Goal: Task Accomplishment & Management: Manage account settings

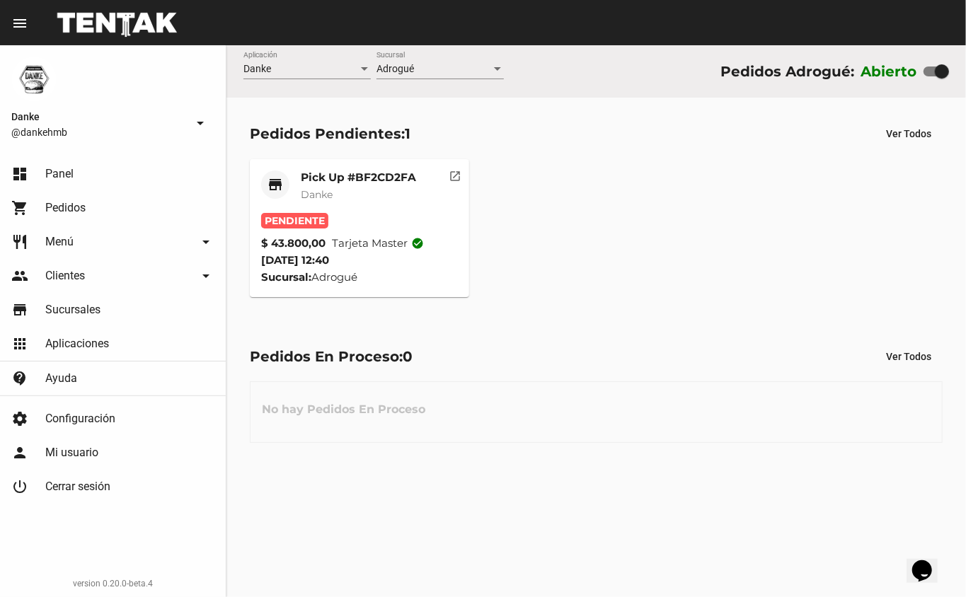
click at [318, 181] on mat-card-title "Pick Up #BF2CD2FA" at bounding box center [358, 178] width 115 height 14
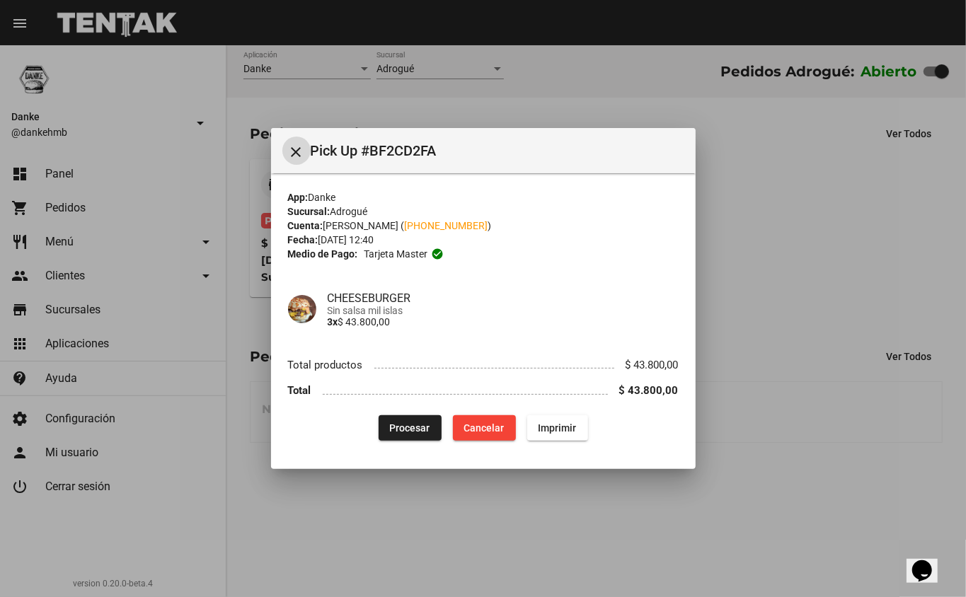
click at [405, 432] on span "Procesar" at bounding box center [410, 427] width 40 height 11
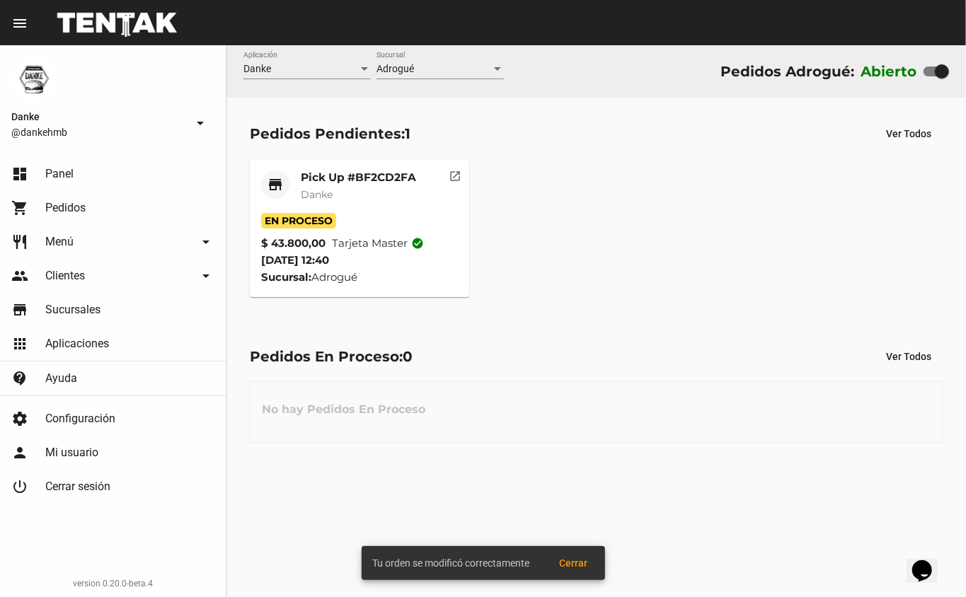
click at [320, 176] on mat-card-title "Pick Up #BF2CD2FA" at bounding box center [358, 178] width 115 height 14
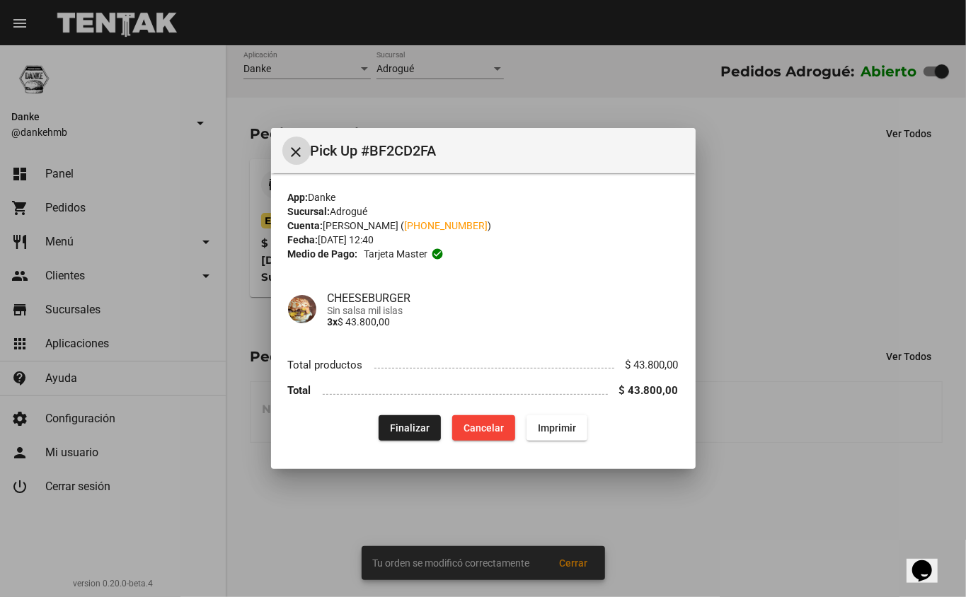
click at [307, 509] on div at bounding box center [483, 298] width 966 height 597
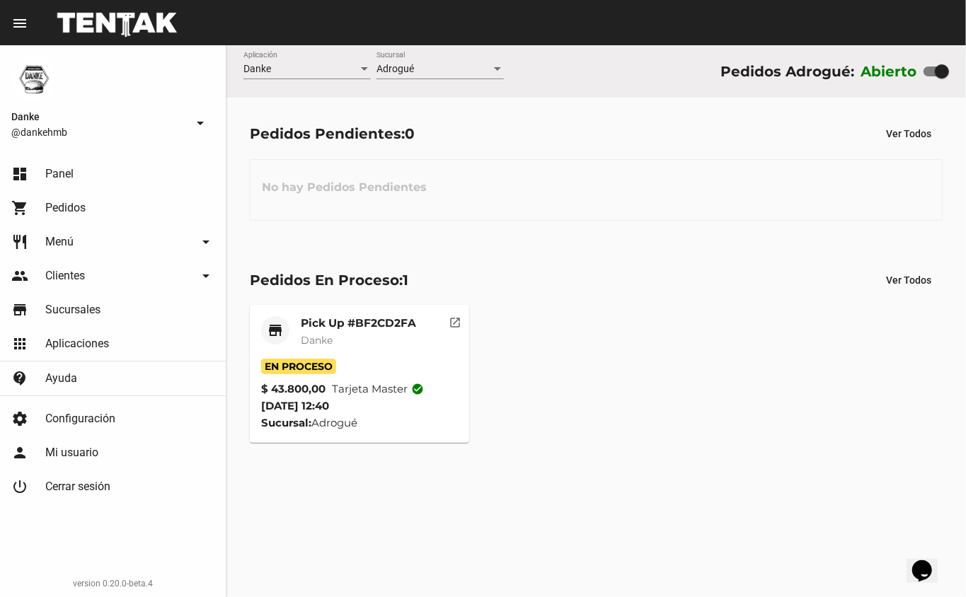
click at [310, 321] on mat-card-title "Pick Up #BF2CD2FA" at bounding box center [358, 323] width 115 height 14
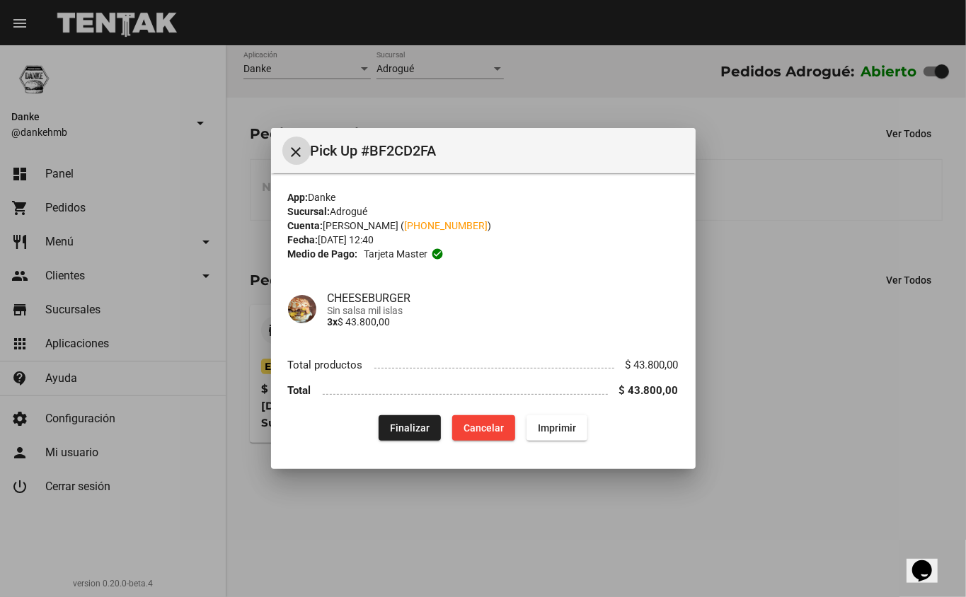
click at [323, 519] on div at bounding box center [483, 298] width 966 height 597
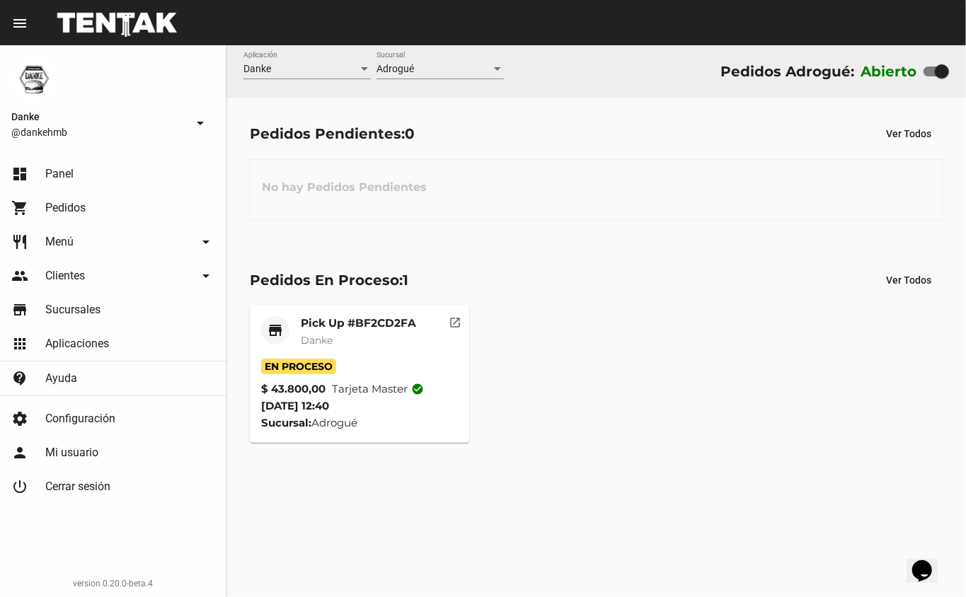
click at [301, 321] on mat-card-title "Pick Up #BF2CD2FA" at bounding box center [358, 323] width 115 height 14
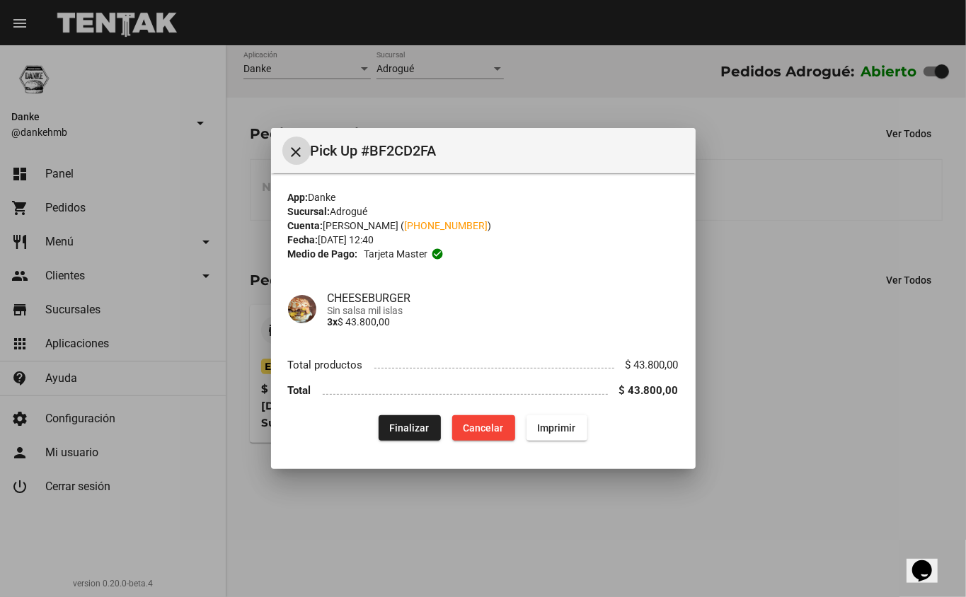
click at [393, 431] on span "Finalizar" at bounding box center [410, 427] width 40 height 11
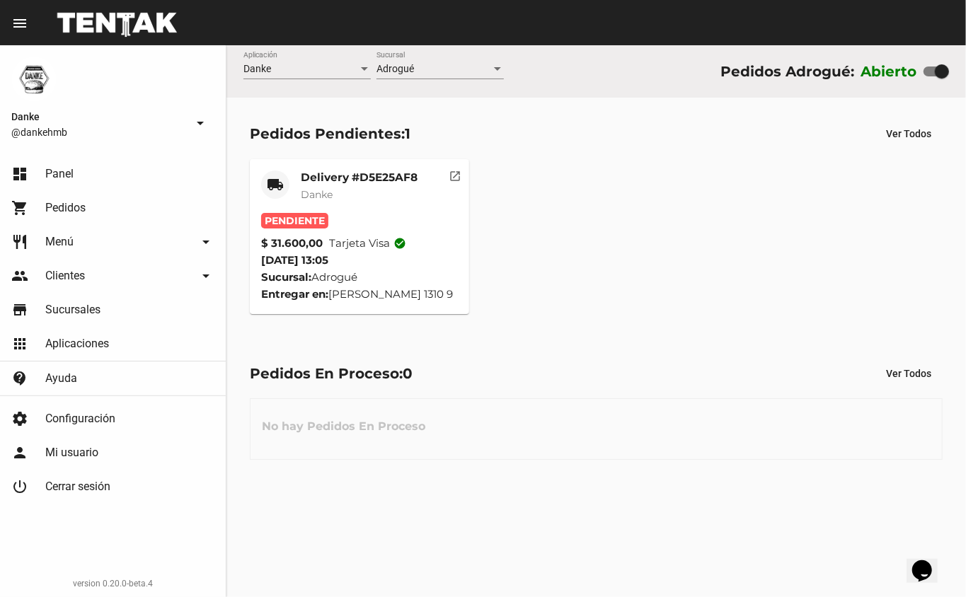
click at [325, 174] on mat-card-title "Delivery #D5E25AF8" at bounding box center [359, 178] width 117 height 14
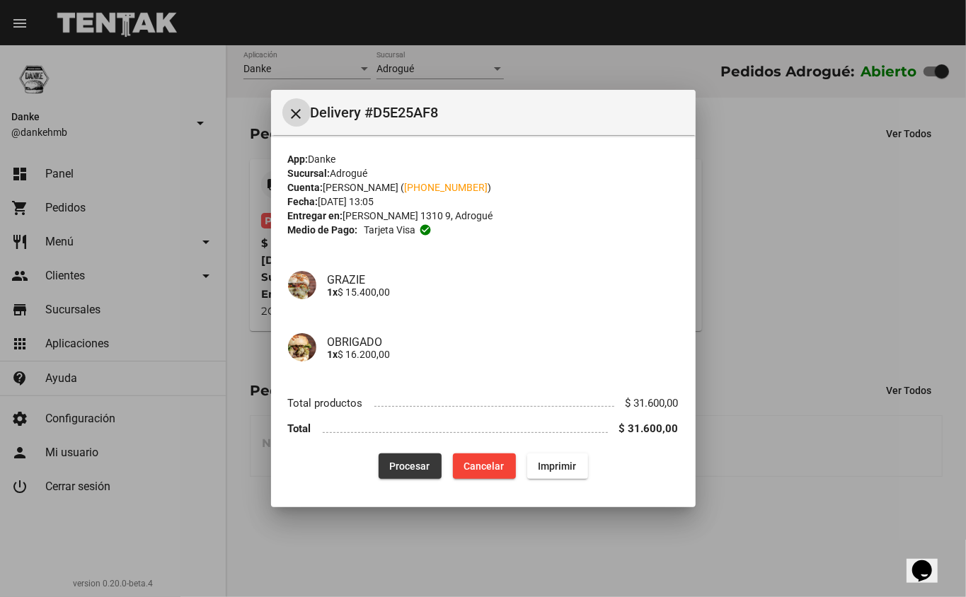
click at [411, 471] on span "Procesar" at bounding box center [410, 466] width 40 height 11
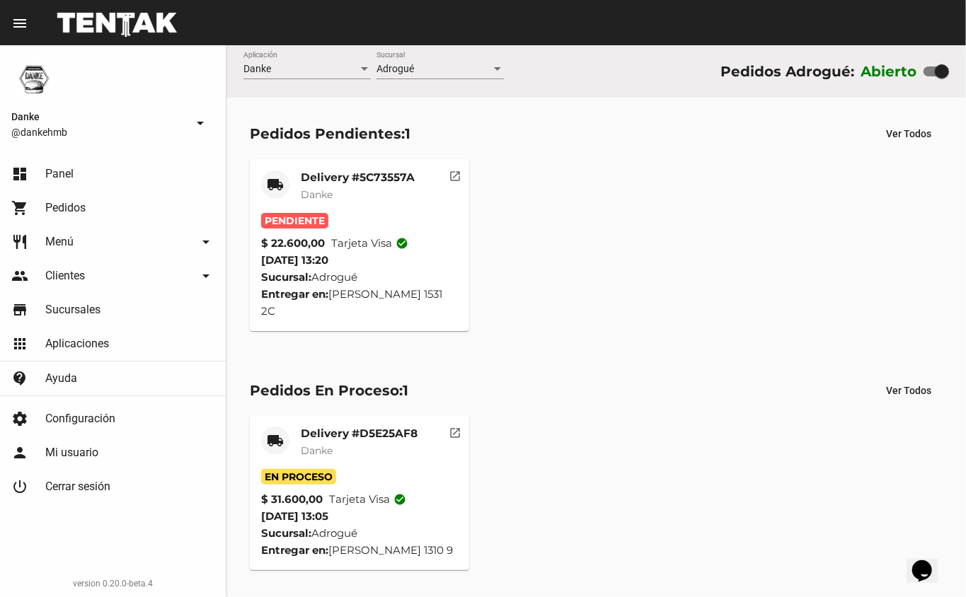
click at [324, 175] on mat-card-title "Delivery #5C73557A" at bounding box center [358, 178] width 114 height 14
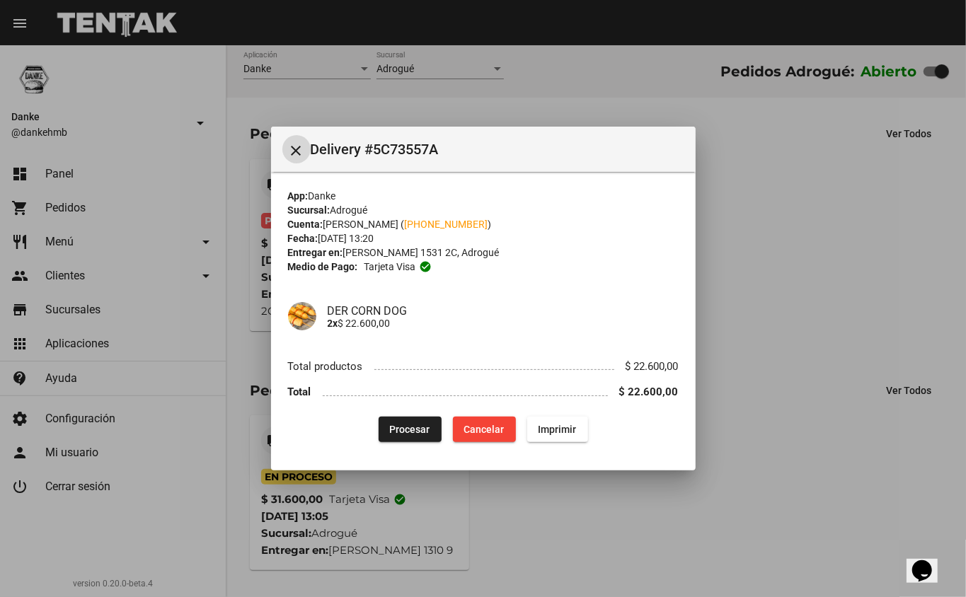
click at [405, 437] on button "Procesar" at bounding box center [410, 429] width 63 height 25
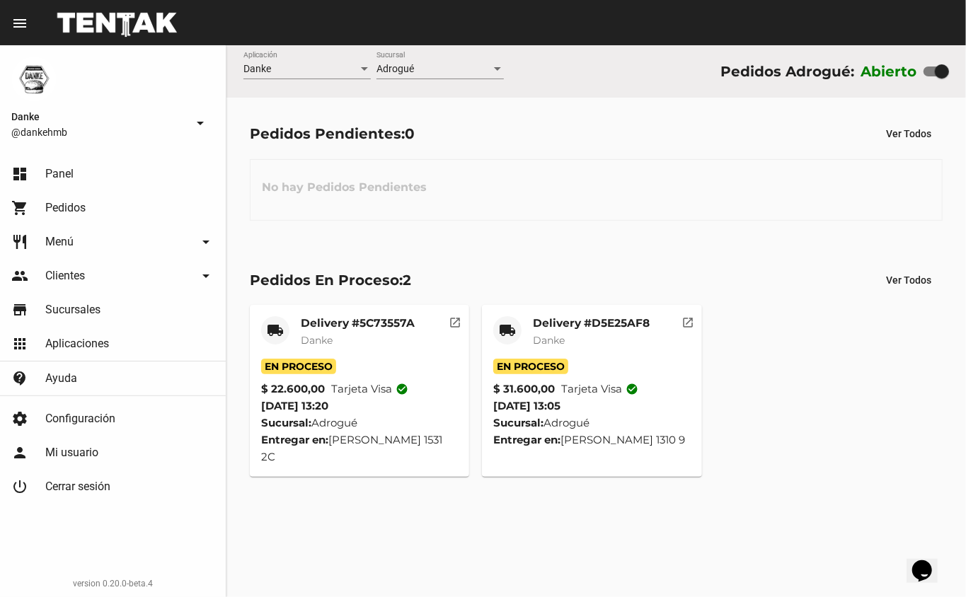
click at [309, 327] on mat-card-title "Delivery #5C73557A" at bounding box center [358, 323] width 114 height 14
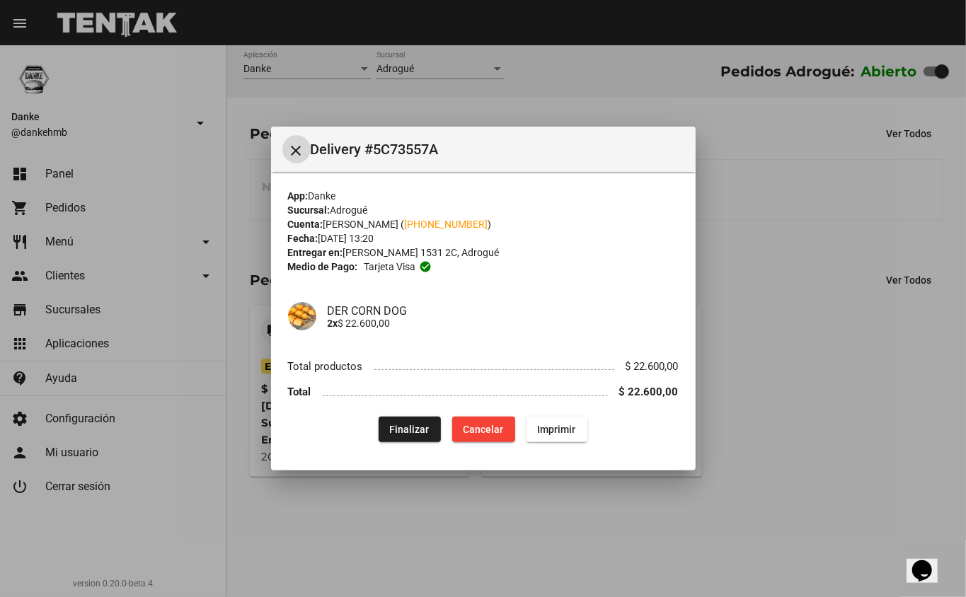
click at [391, 434] on button "Finalizar" at bounding box center [410, 429] width 62 height 25
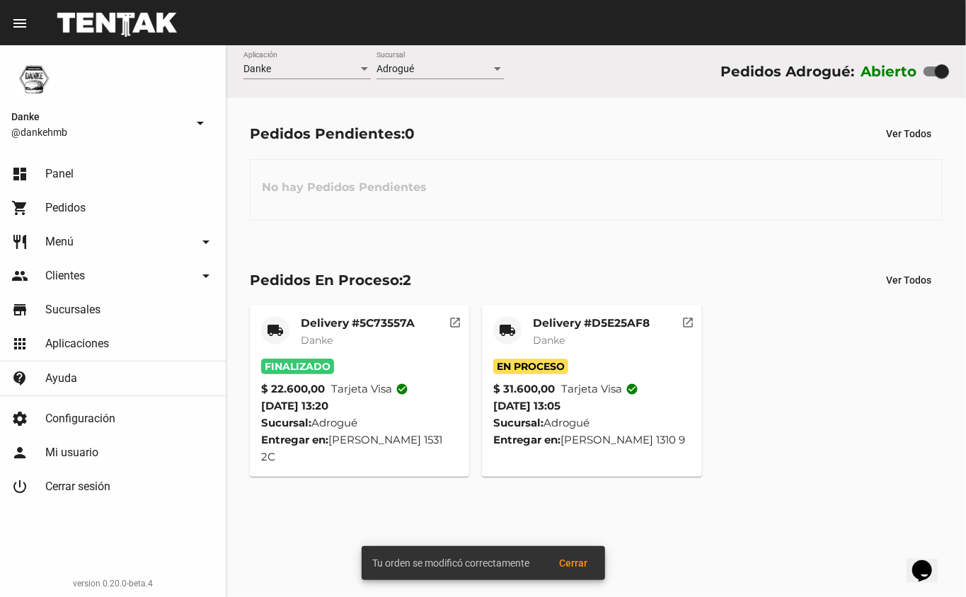
click at [562, 326] on mat-card-title "Delivery #D5E25AF8" at bounding box center [591, 323] width 117 height 14
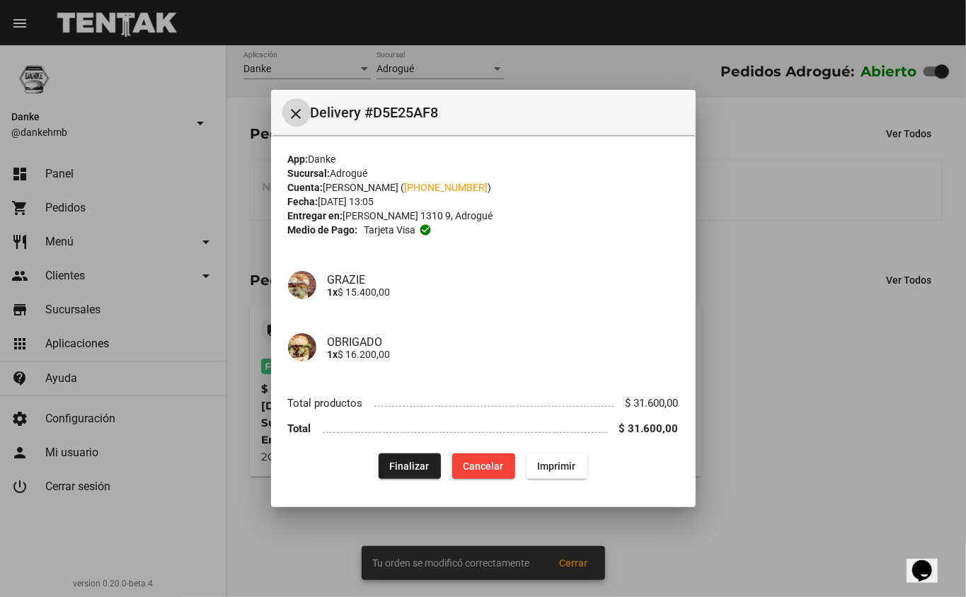
click at [395, 471] on span "Finalizar" at bounding box center [410, 466] width 40 height 11
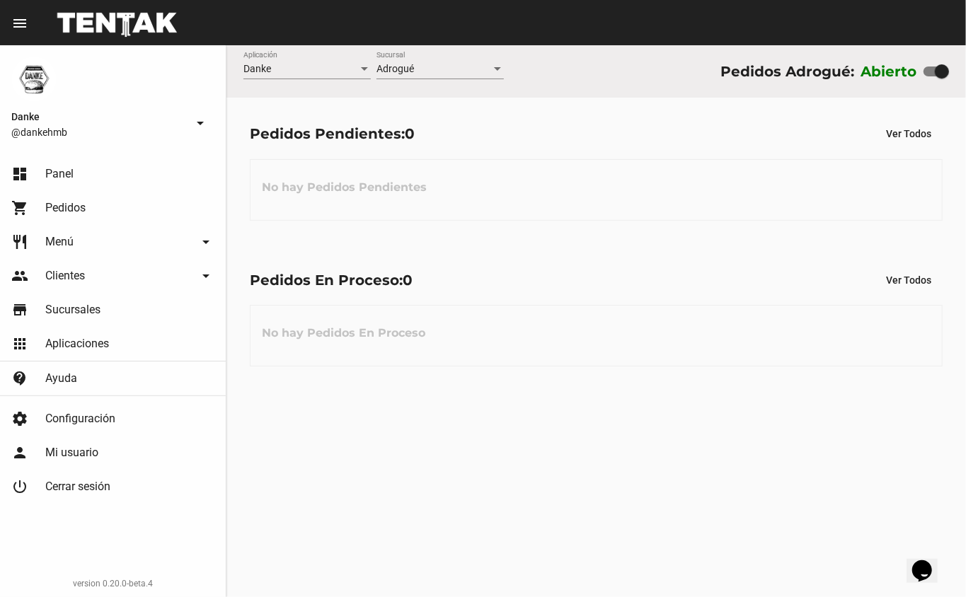
click at [62, 202] on span "Pedidos" at bounding box center [65, 208] width 40 height 14
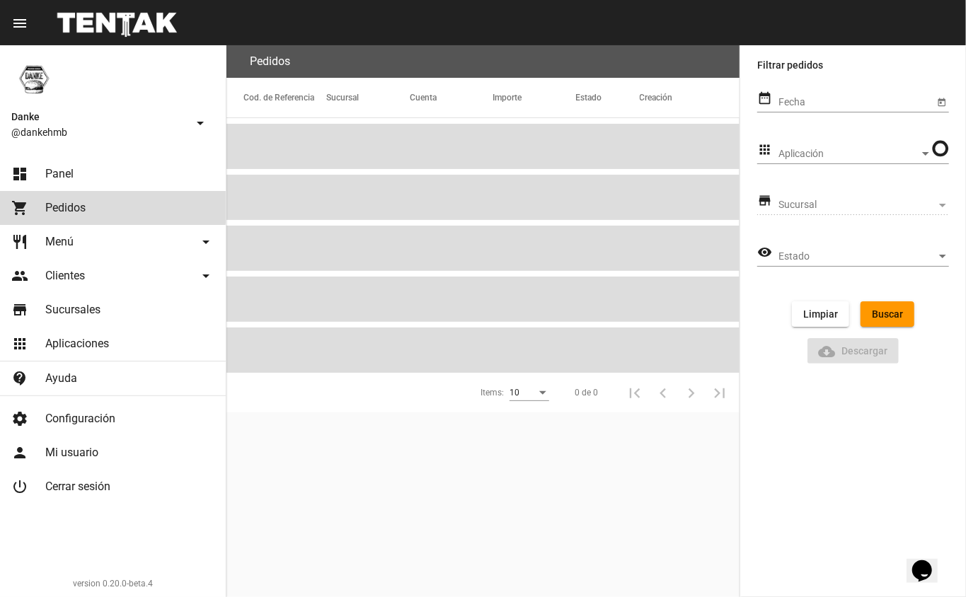
click at [50, 243] on span "Menú" at bounding box center [59, 242] width 28 height 14
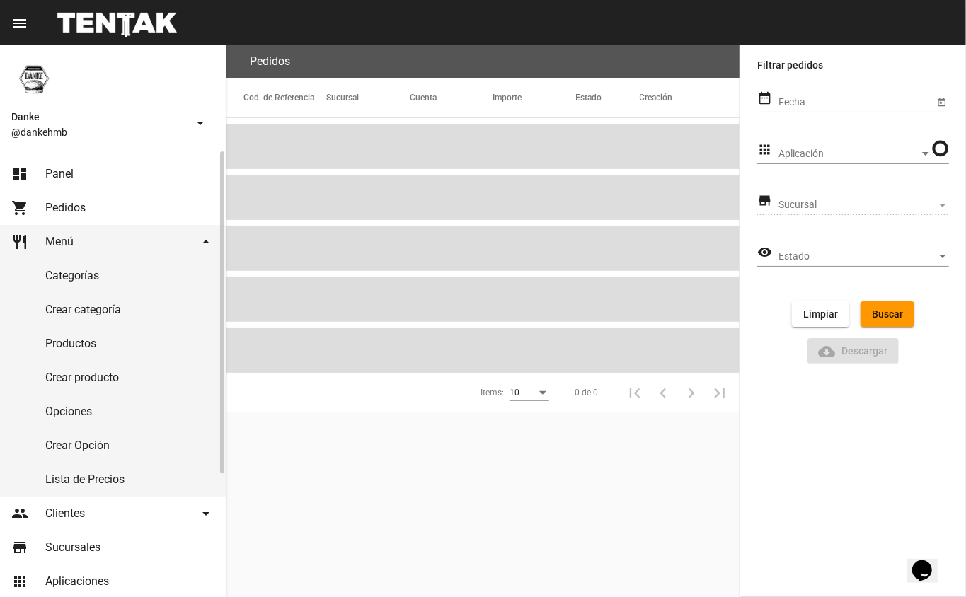
click at [66, 346] on link "Productos" at bounding box center [113, 344] width 226 height 34
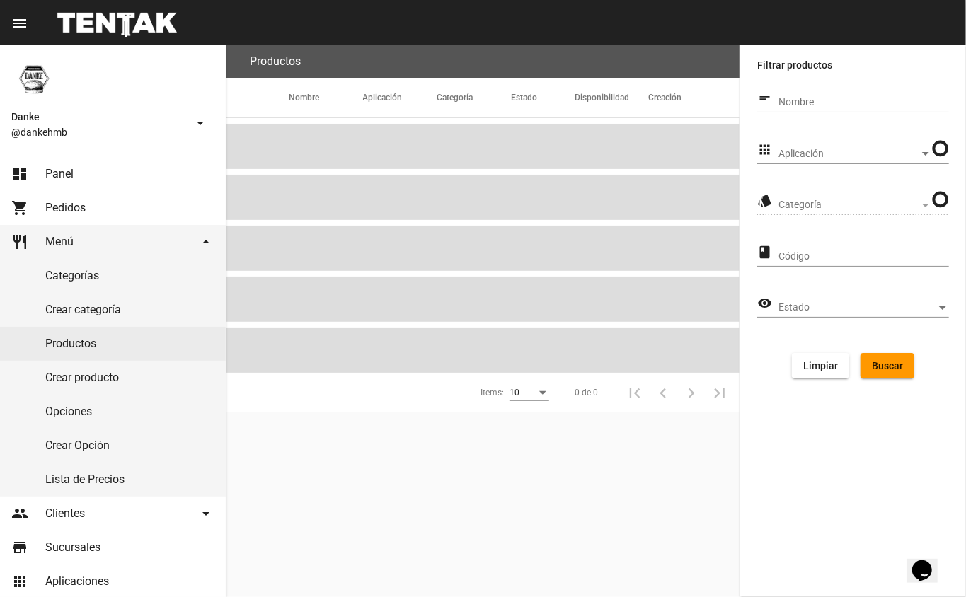
click at [821, 154] on span "Aplicación" at bounding box center [848, 154] width 141 height 11
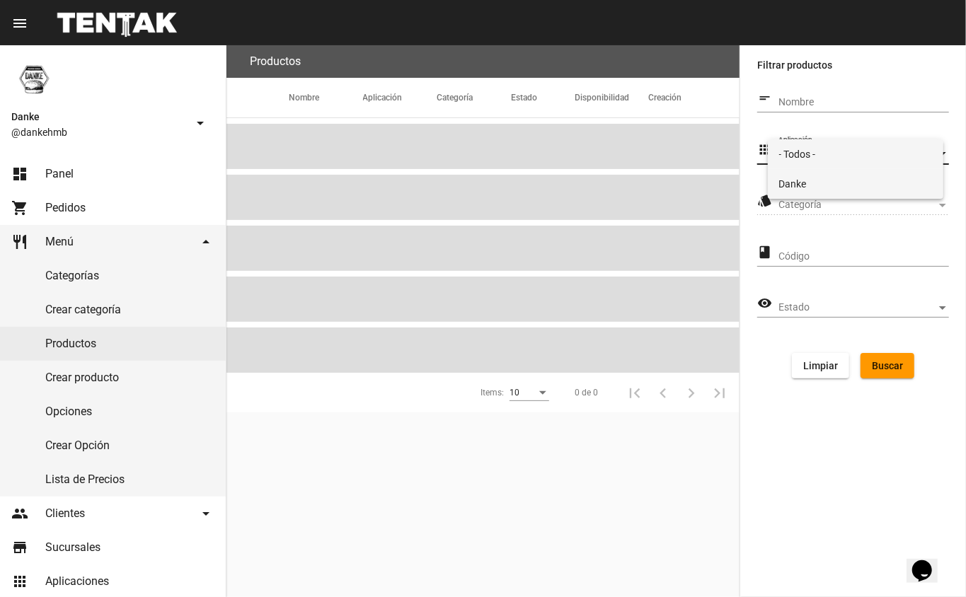
click at [809, 192] on span "Danke" at bounding box center [856, 184] width 154 height 30
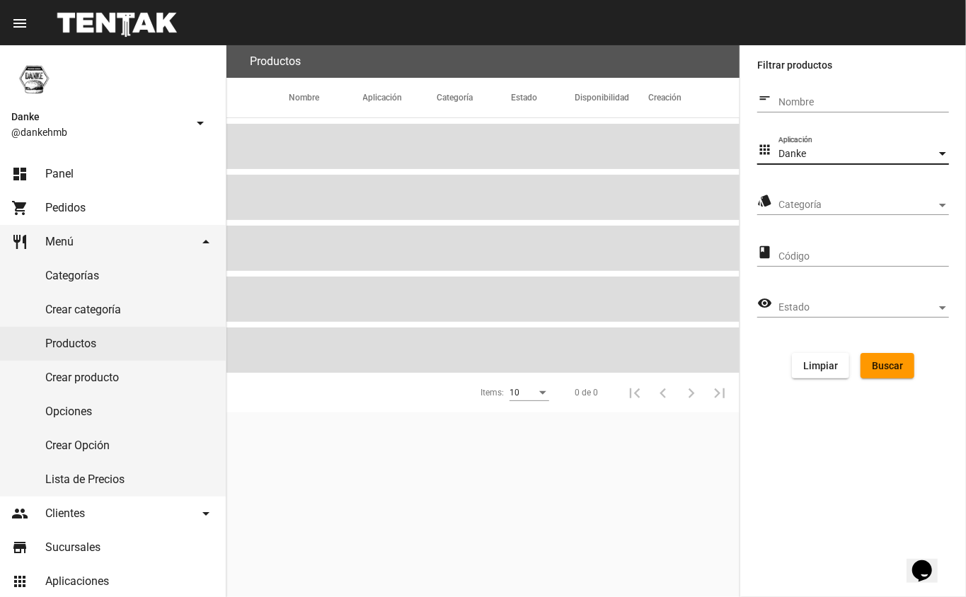
click at [792, 200] on span "Categoría" at bounding box center [857, 205] width 158 height 11
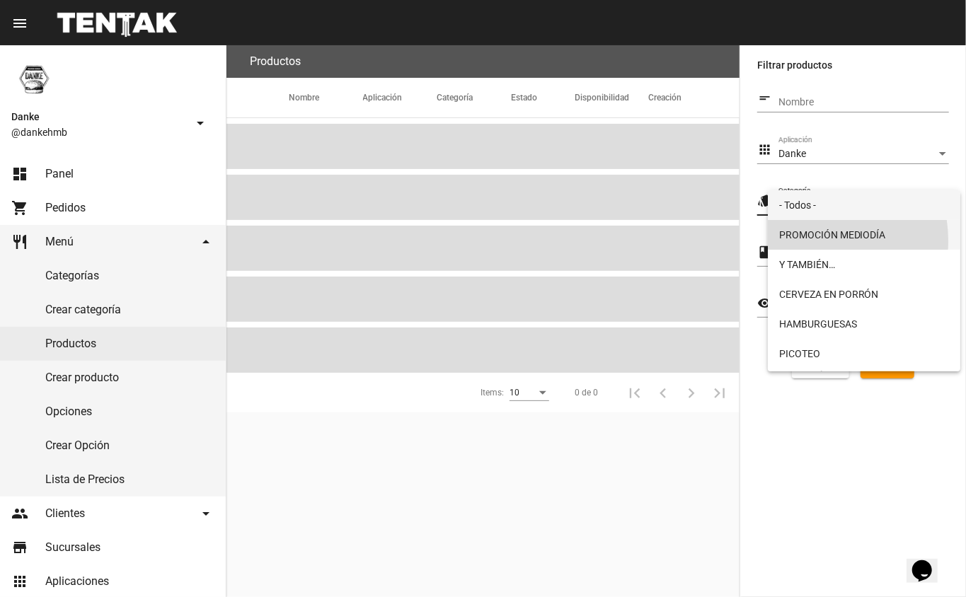
click at [812, 241] on span "PROMOCIÓN MEDIODÍA" at bounding box center [864, 235] width 171 height 30
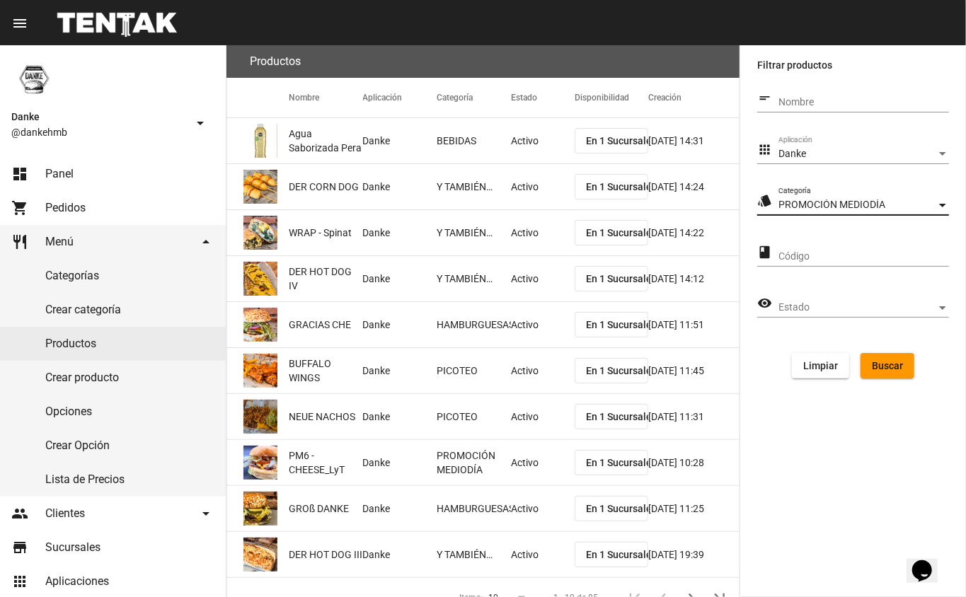
click at [884, 367] on span "Buscar" at bounding box center [887, 365] width 31 height 11
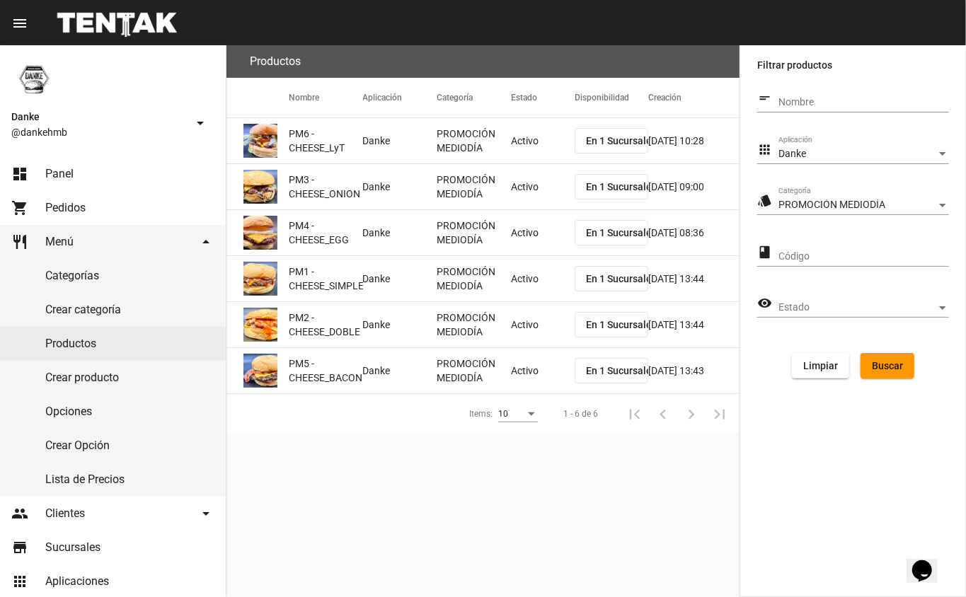
click at [531, 151] on mat-cell "Activo" at bounding box center [543, 140] width 64 height 45
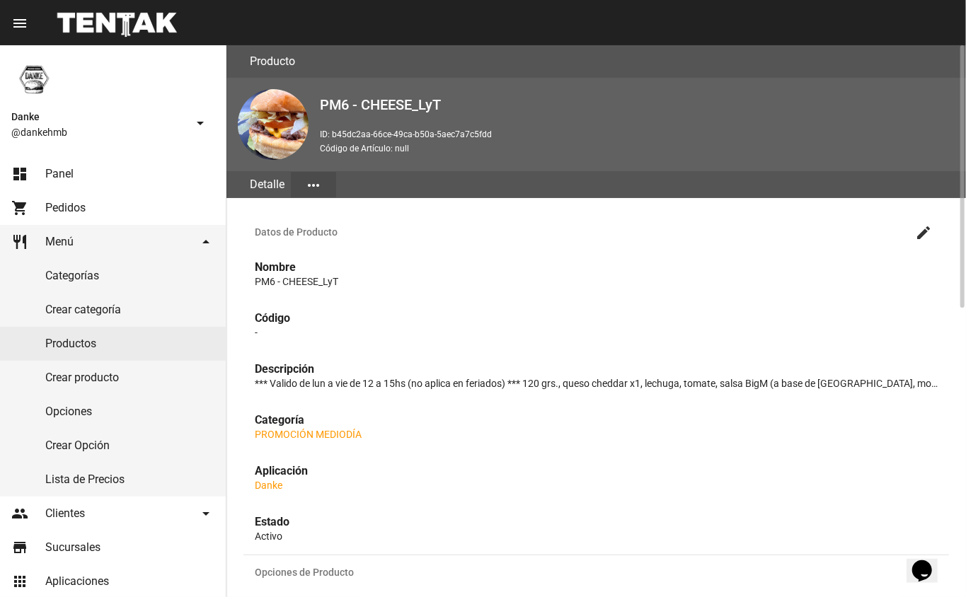
click at [926, 233] on mat-icon "create" at bounding box center [923, 232] width 17 height 17
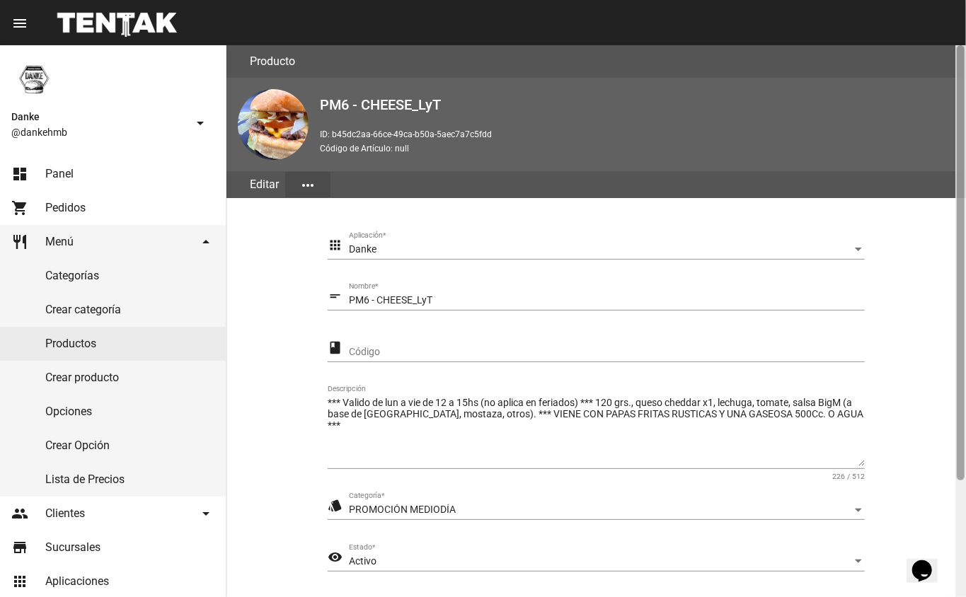
click at [961, 499] on div at bounding box center [960, 321] width 11 height 552
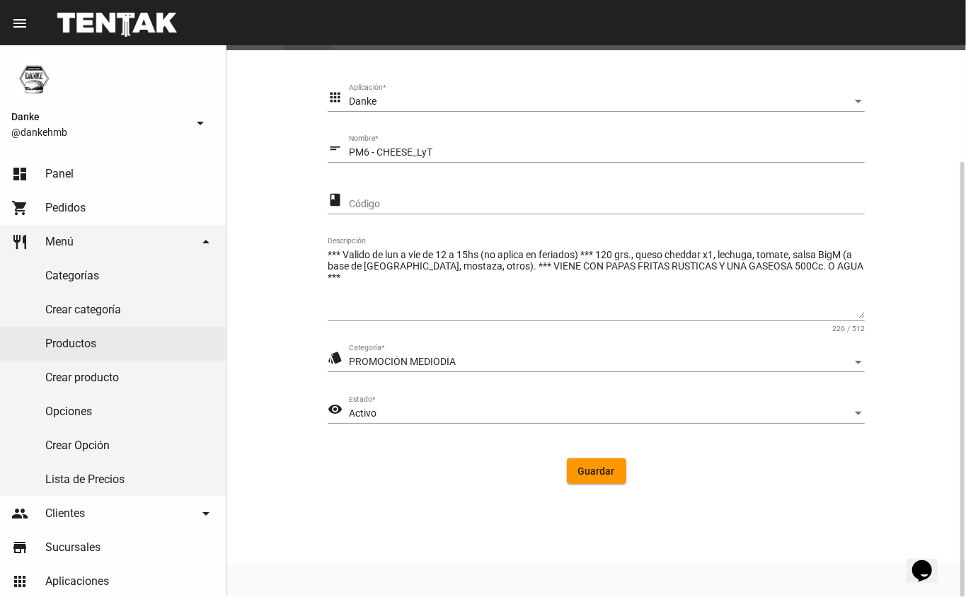
click at [392, 411] on div "Activo" at bounding box center [600, 413] width 503 height 11
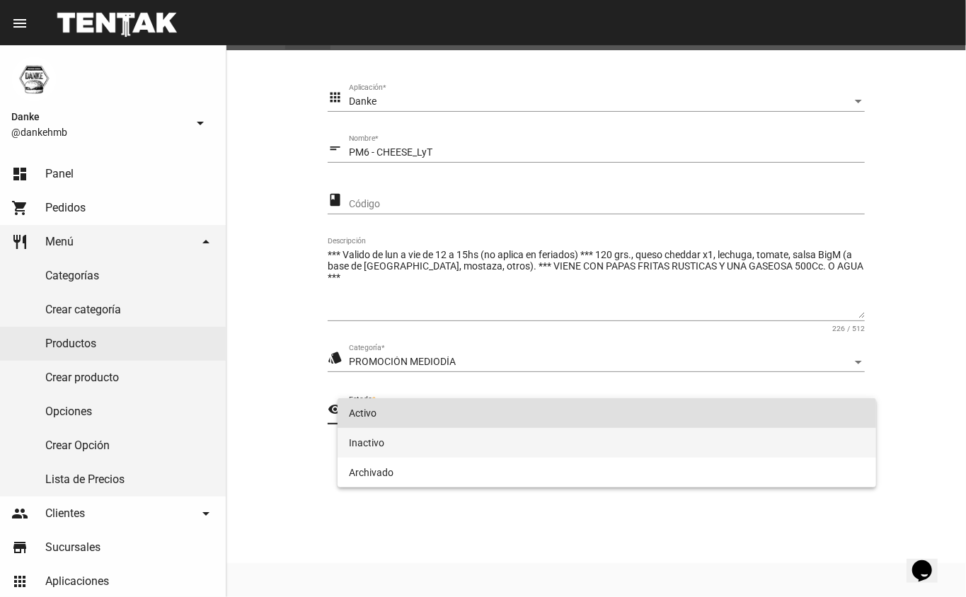
click at [371, 436] on span "Inactivo" at bounding box center [607, 443] width 517 height 30
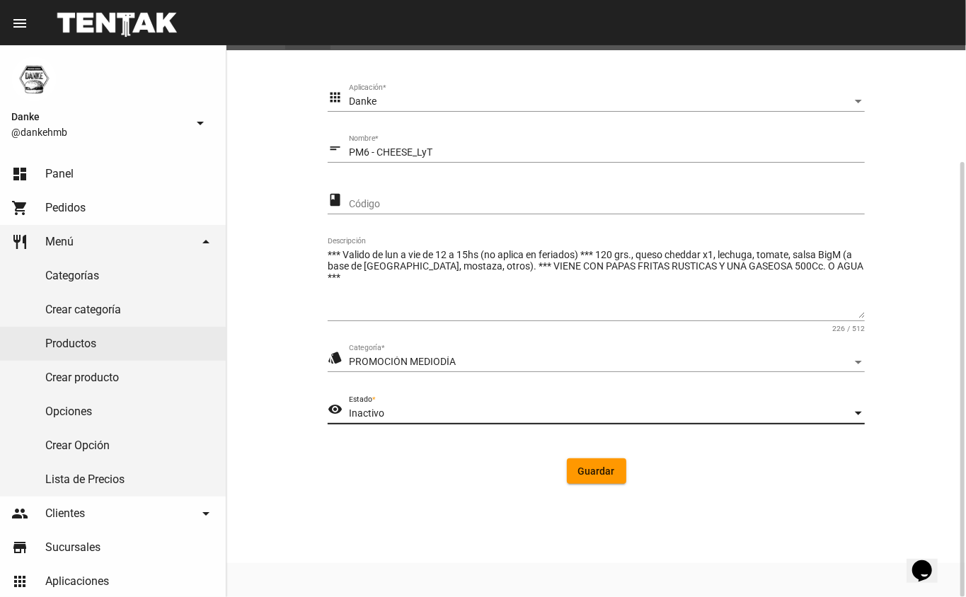
click at [598, 471] on span "Guardar" at bounding box center [596, 471] width 37 height 11
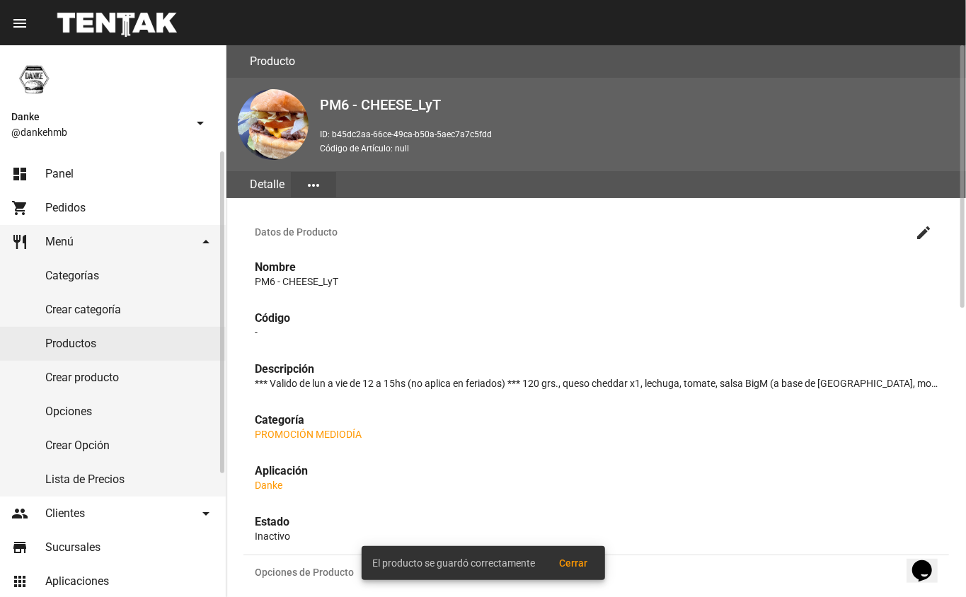
click at [97, 346] on link "Productos" at bounding box center [113, 344] width 226 height 34
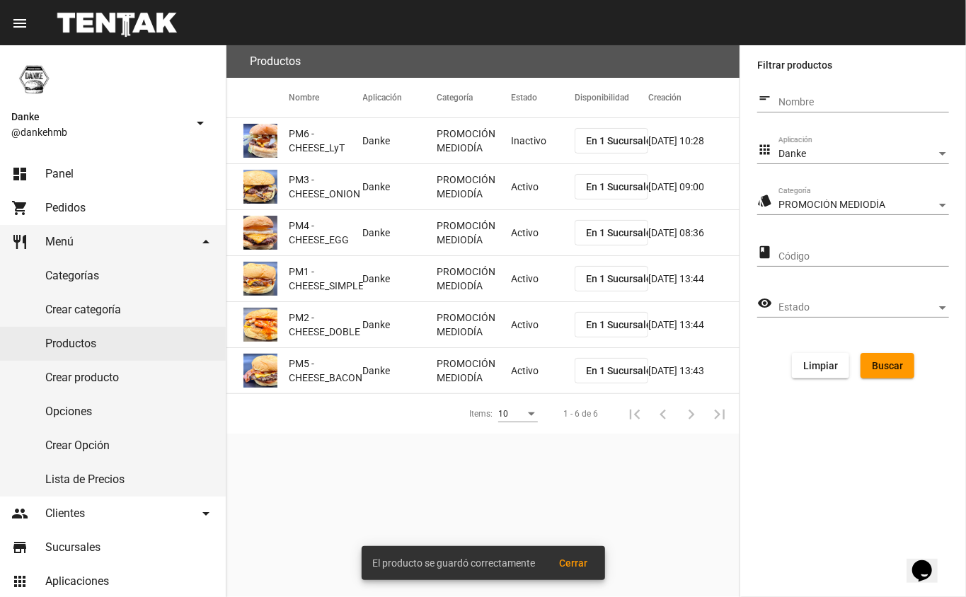
click at [527, 178] on mat-cell "Activo" at bounding box center [543, 186] width 64 height 45
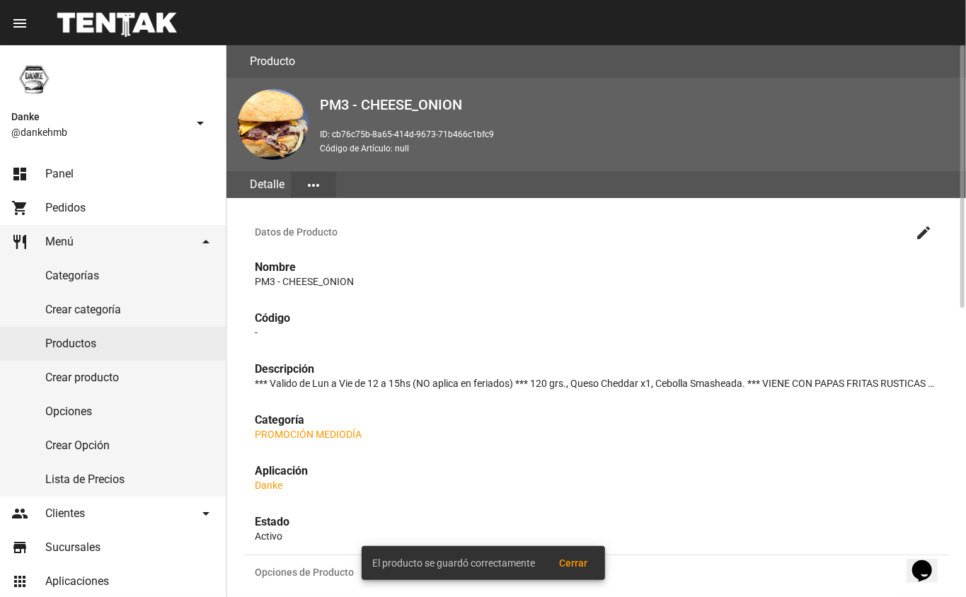
click at [918, 233] on mat-icon "create" at bounding box center [923, 232] width 17 height 17
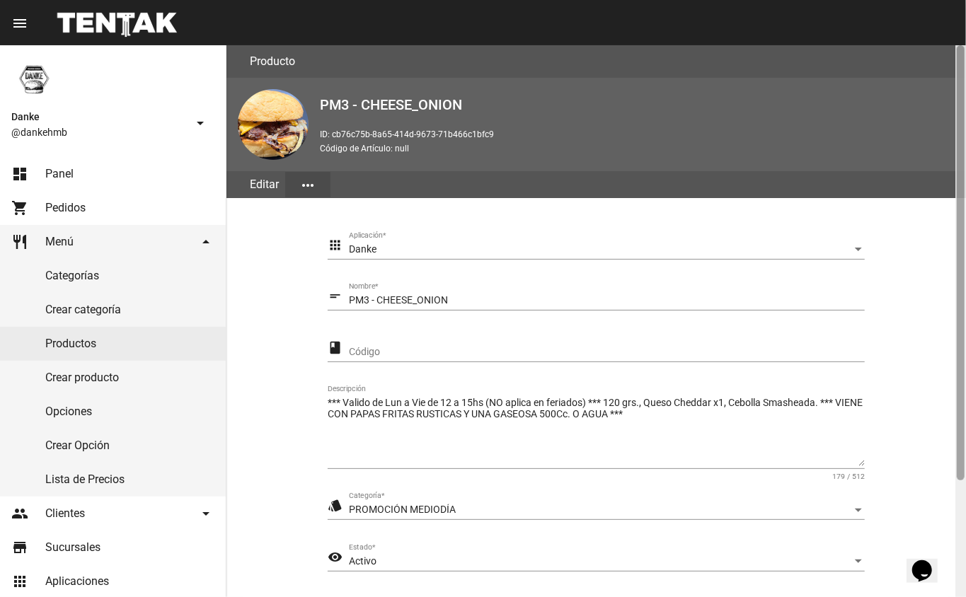
click at [957, 508] on div at bounding box center [960, 321] width 11 height 552
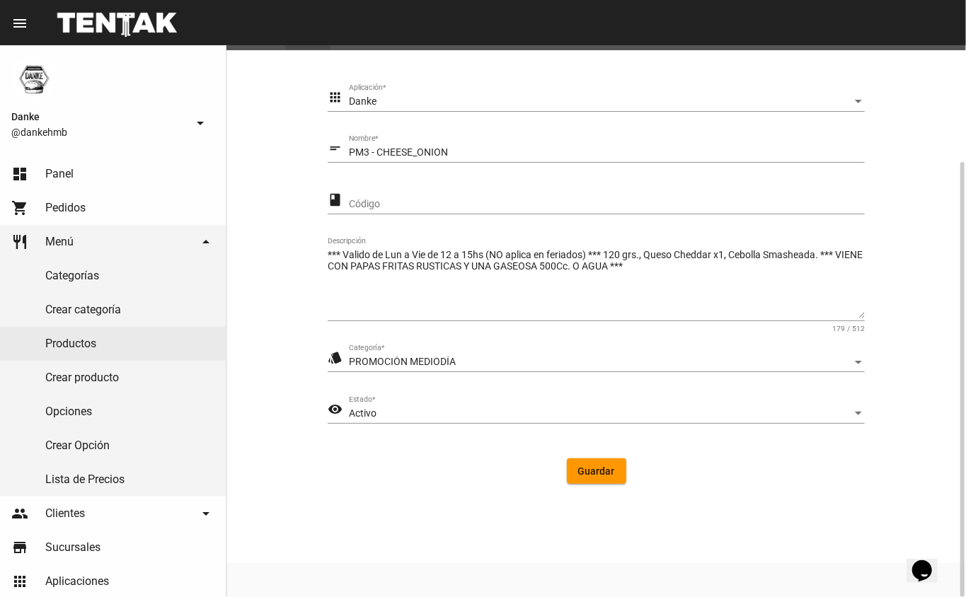
click at [388, 412] on div "Activo" at bounding box center [600, 413] width 503 height 11
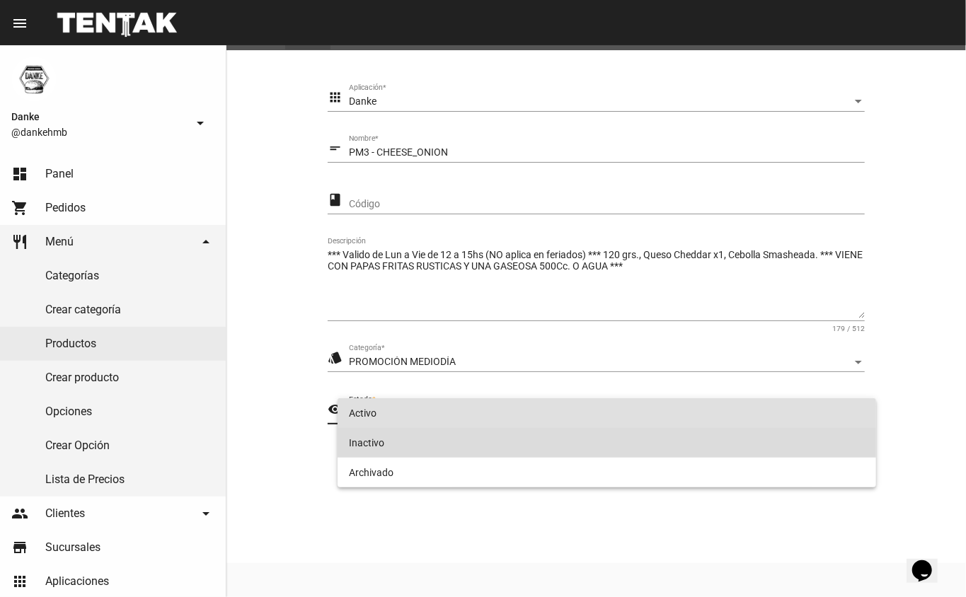
click at [367, 447] on span "Inactivo" at bounding box center [607, 443] width 517 height 30
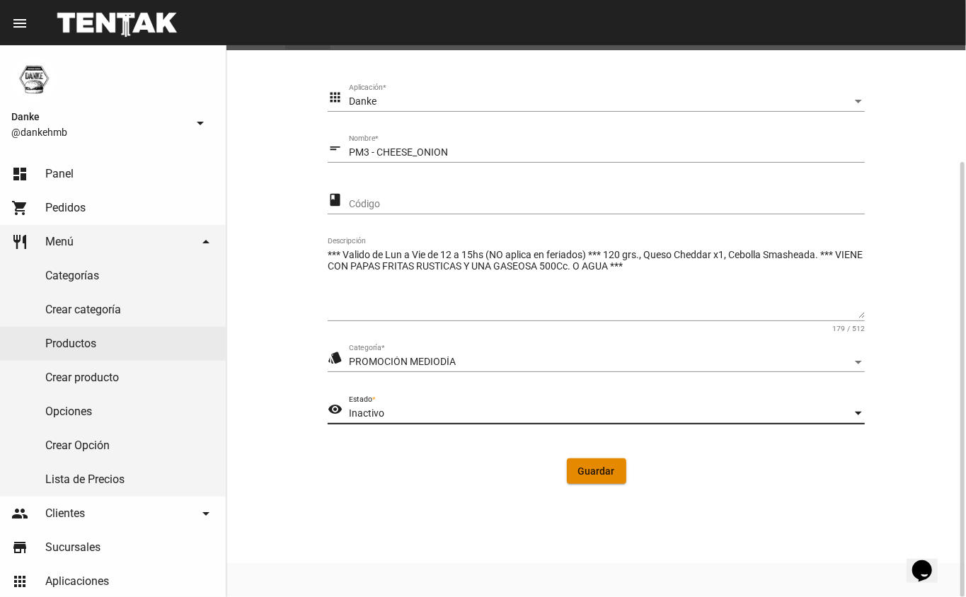
click at [583, 477] on button "Guardar" at bounding box center [596, 471] width 59 height 25
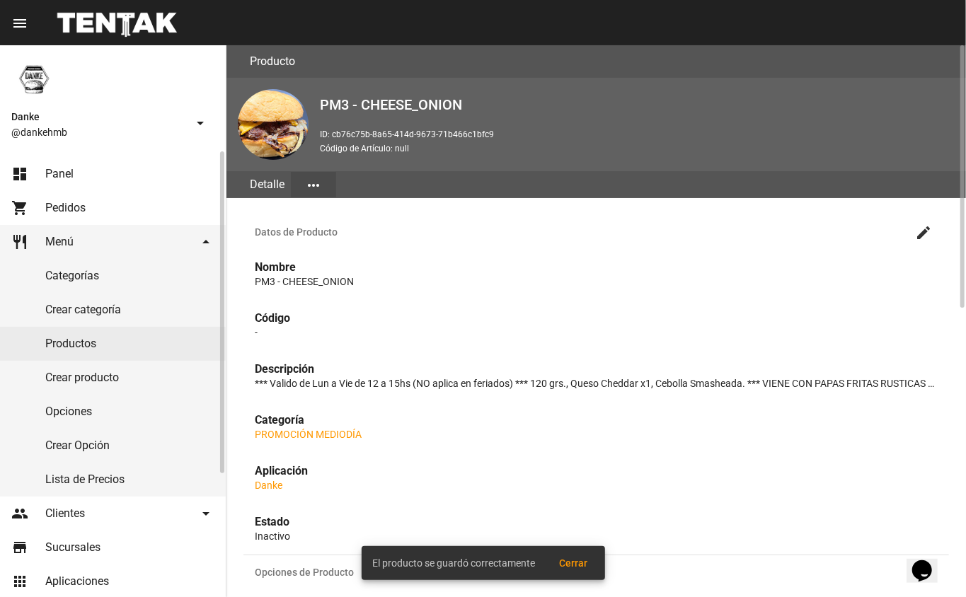
click at [61, 346] on link "Productos" at bounding box center [113, 344] width 226 height 34
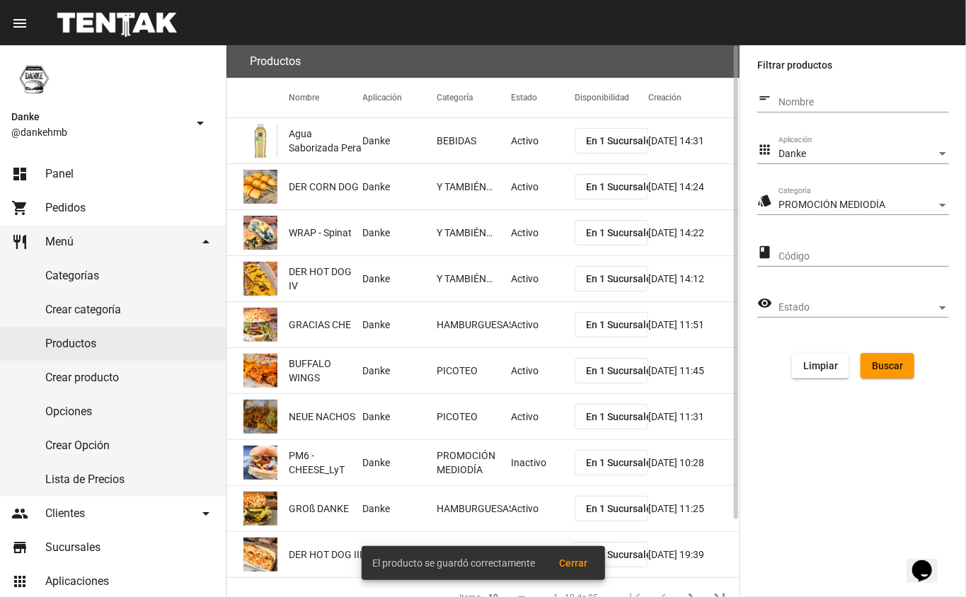
click at [892, 364] on span "Buscar" at bounding box center [887, 365] width 31 height 11
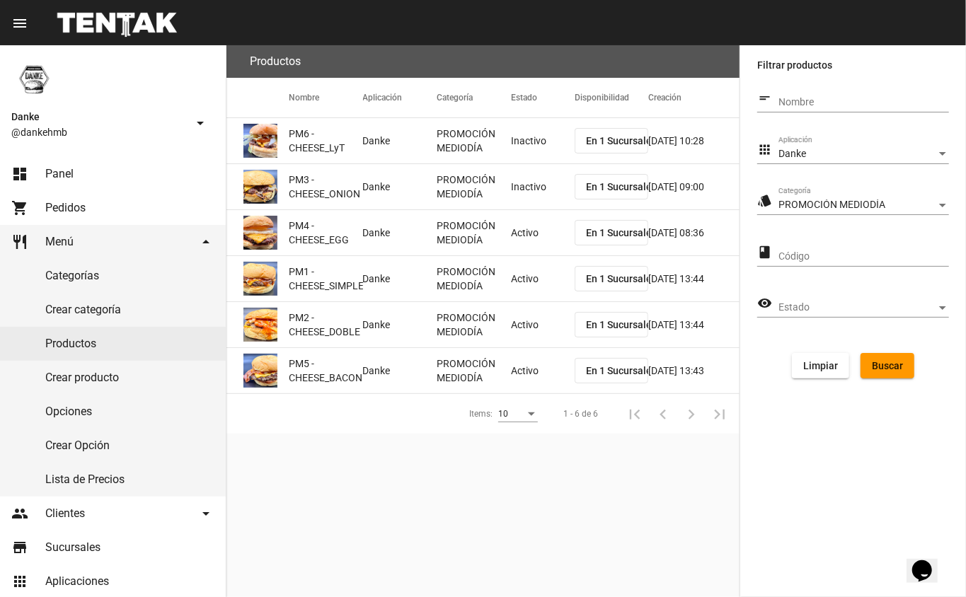
click at [512, 239] on mat-cell "Activo" at bounding box center [543, 232] width 64 height 45
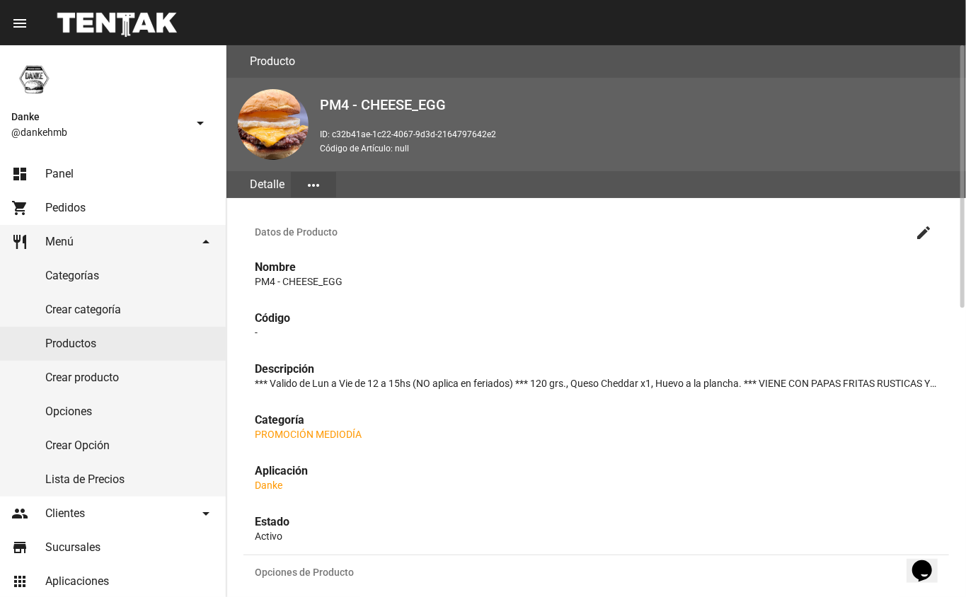
click at [921, 232] on mat-icon "create" at bounding box center [923, 232] width 17 height 17
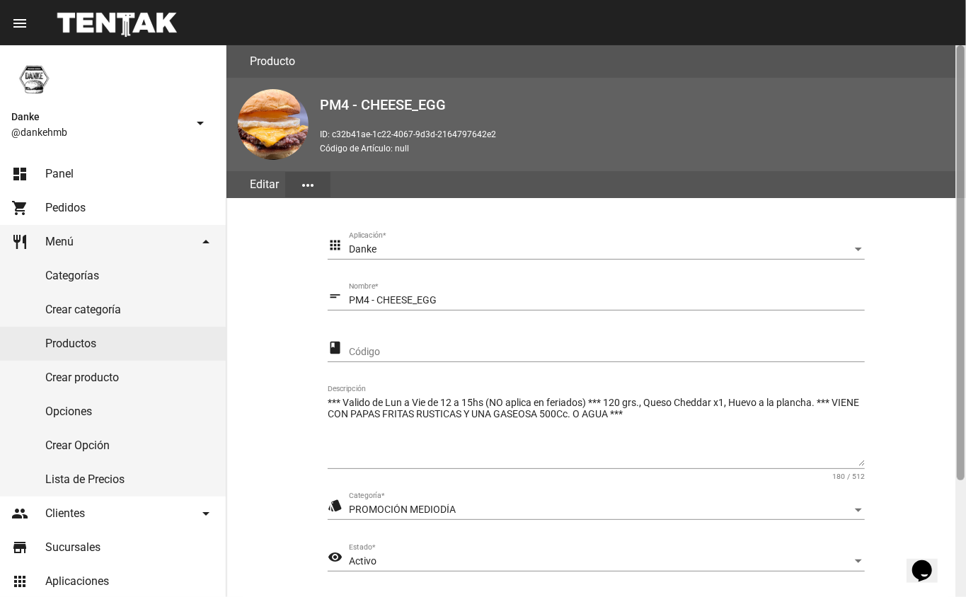
click at [955, 509] on div at bounding box center [960, 321] width 11 height 552
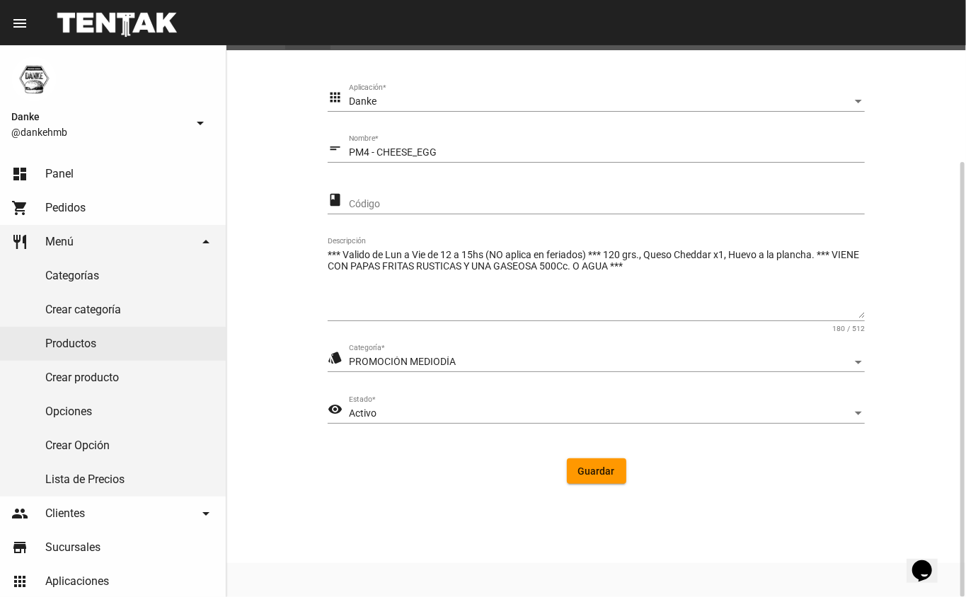
click at [431, 409] on div "Activo" at bounding box center [600, 413] width 503 height 11
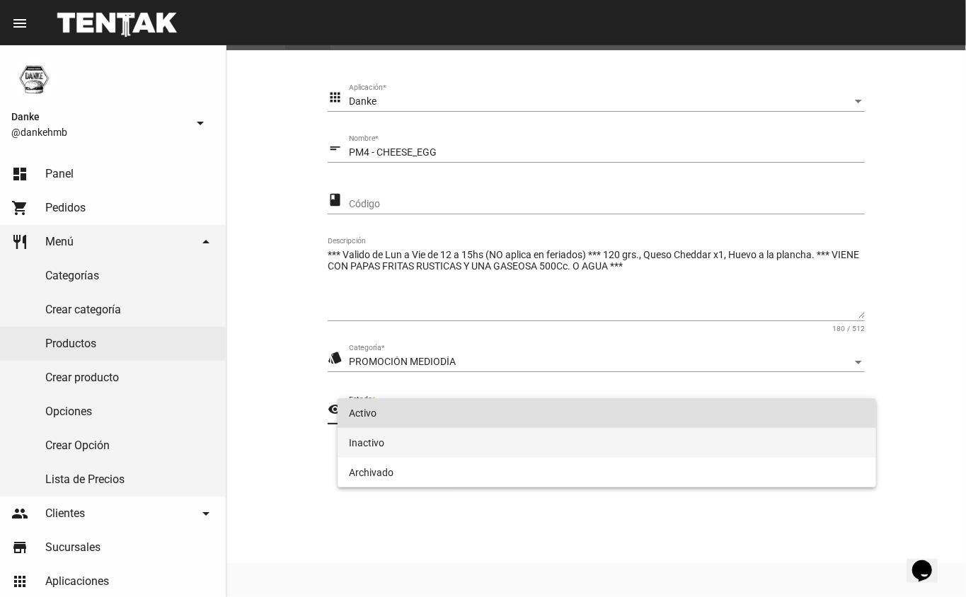
click at [367, 448] on span "Inactivo" at bounding box center [607, 443] width 517 height 30
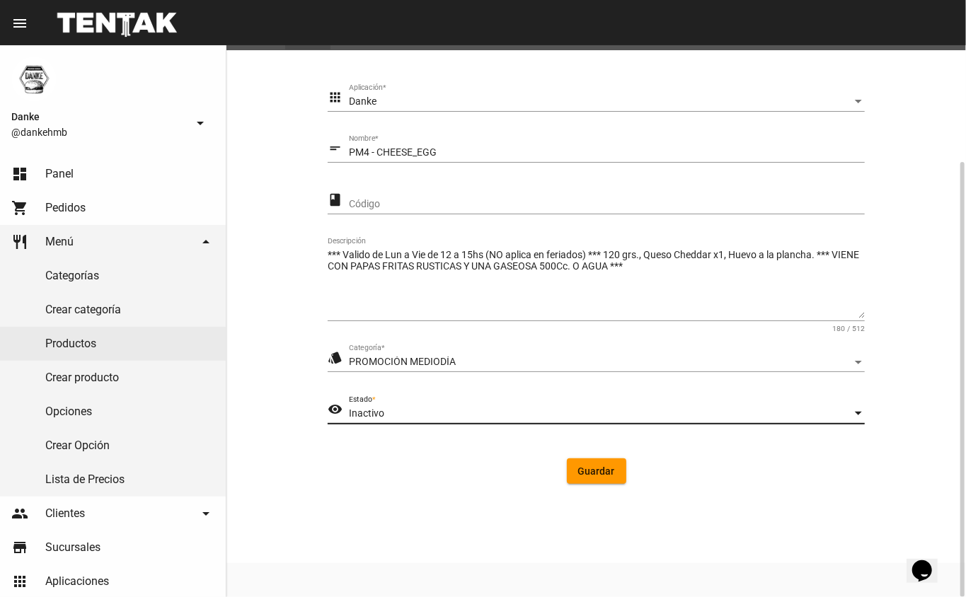
click at [606, 471] on span "Guardar" at bounding box center [596, 471] width 37 height 11
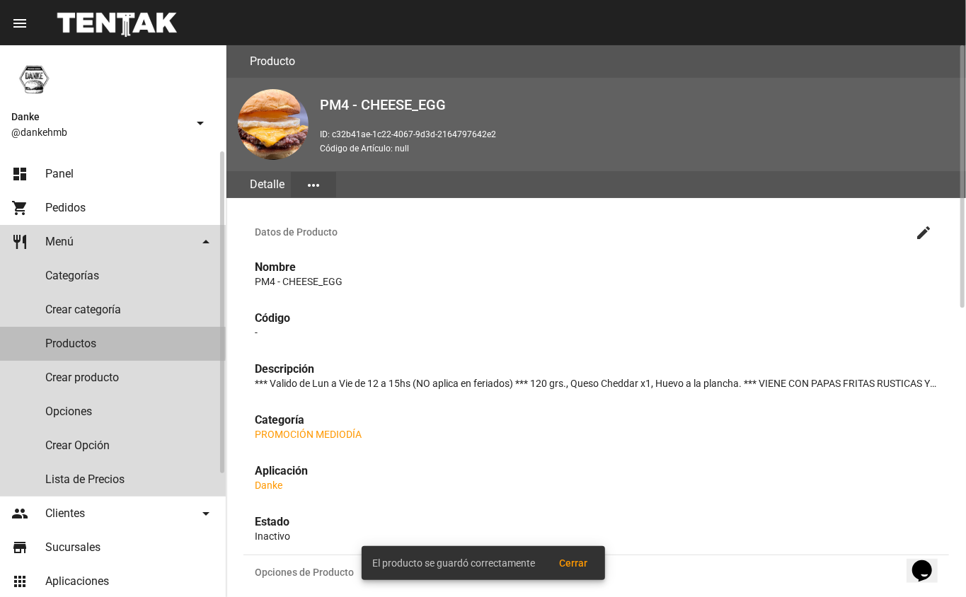
click at [82, 343] on link "Productos" at bounding box center [113, 344] width 226 height 34
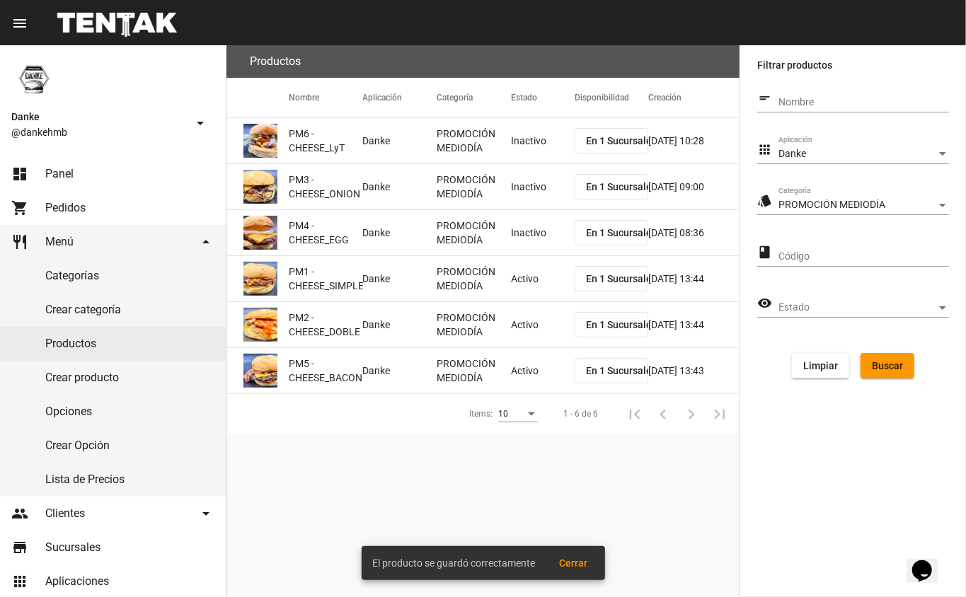
click at [519, 284] on mat-cell "Activo" at bounding box center [543, 278] width 64 height 45
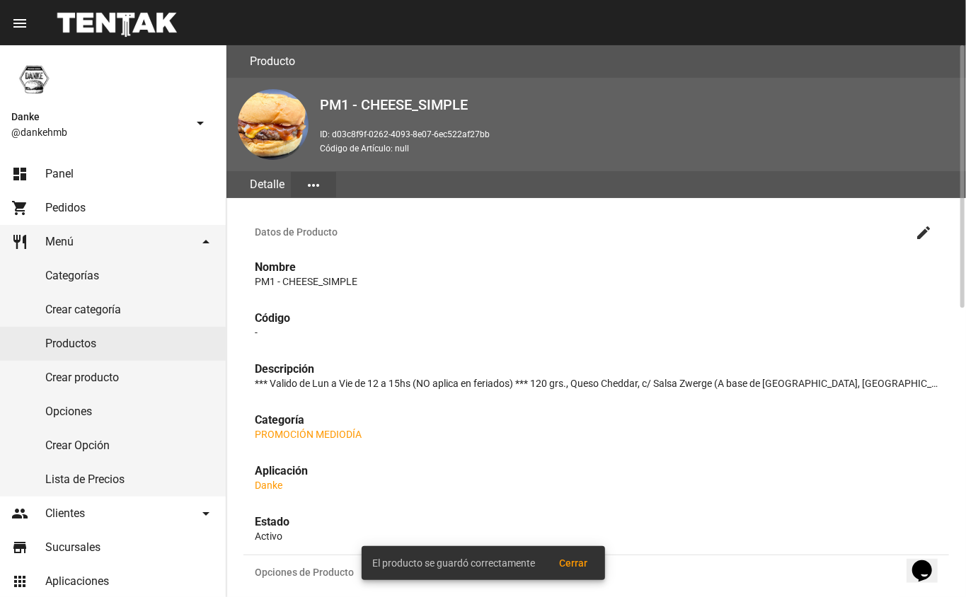
click at [923, 231] on mat-icon "create" at bounding box center [923, 232] width 17 height 17
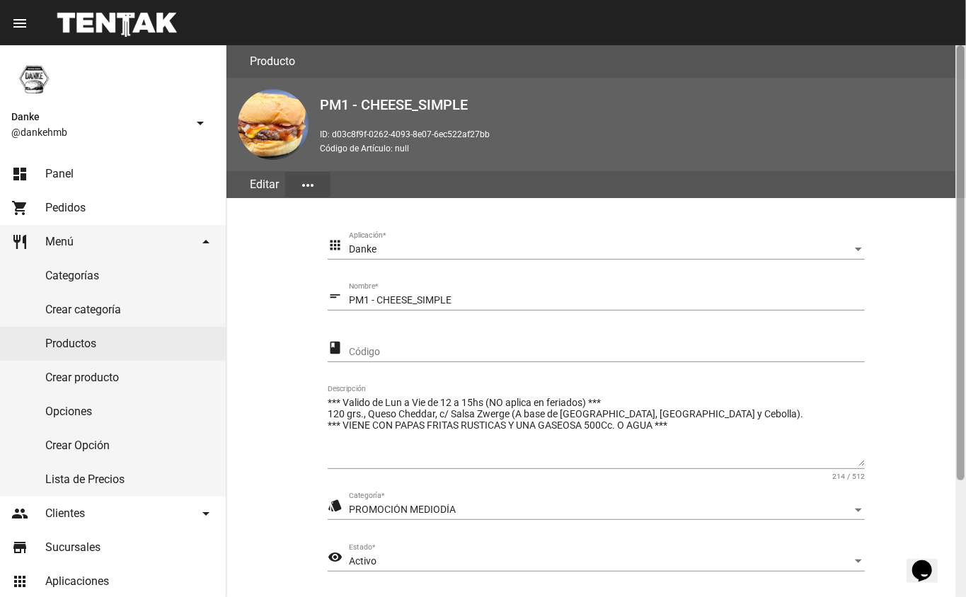
click at [960, 512] on div at bounding box center [960, 321] width 11 height 552
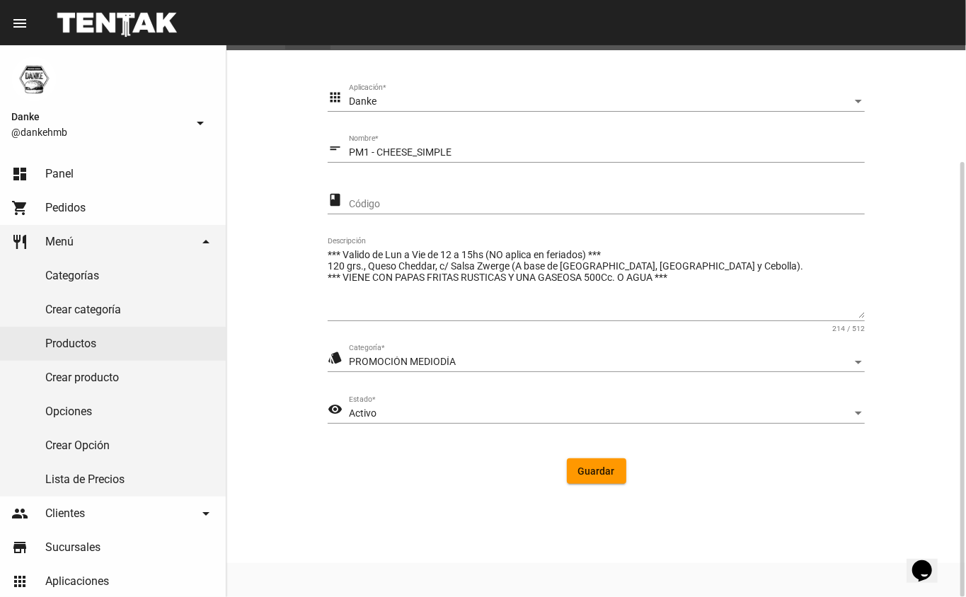
click at [391, 413] on div "Activo" at bounding box center [600, 413] width 503 height 11
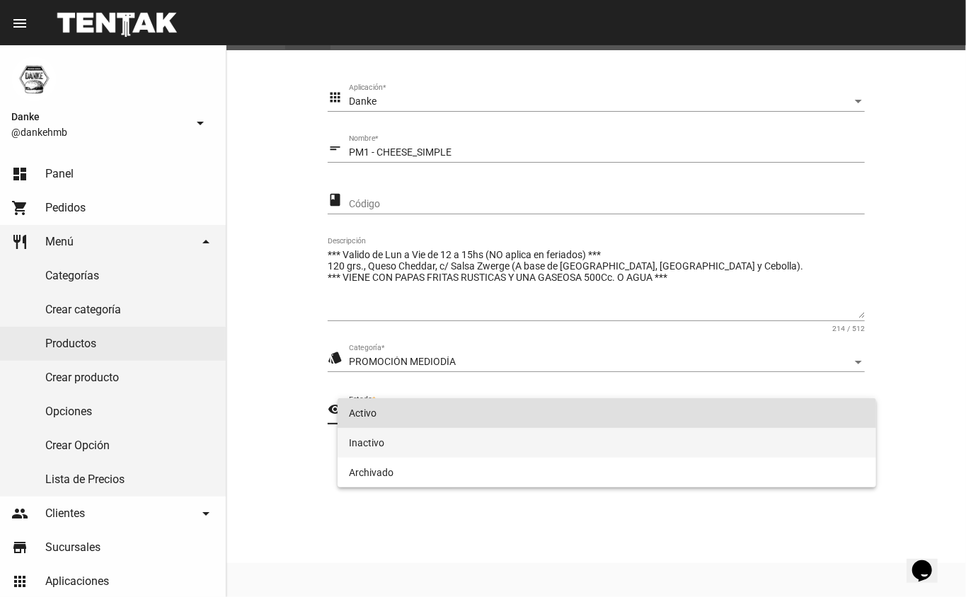
click at [372, 448] on span "Inactivo" at bounding box center [607, 443] width 517 height 30
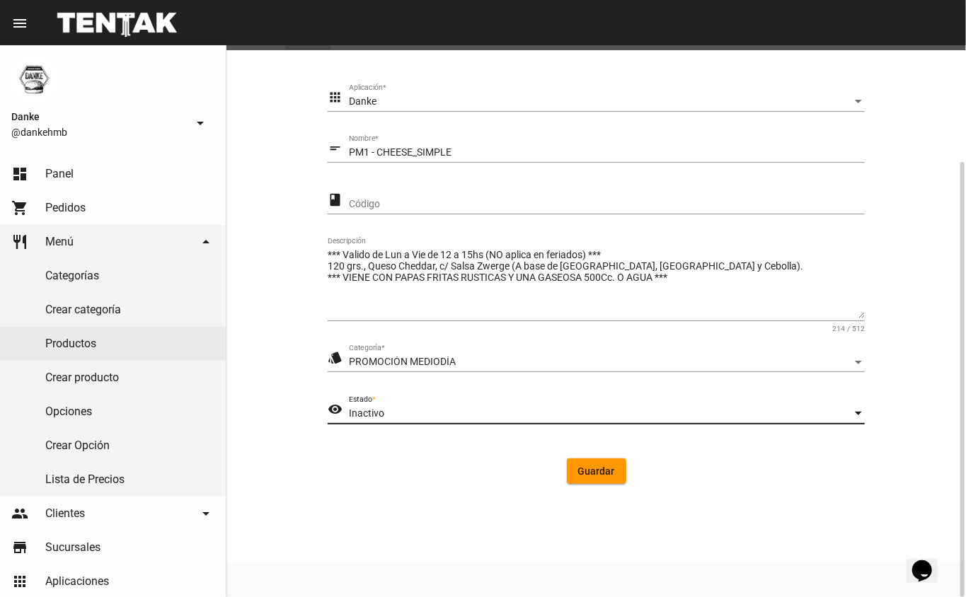
click at [614, 476] on span "Guardar" at bounding box center [596, 471] width 37 height 11
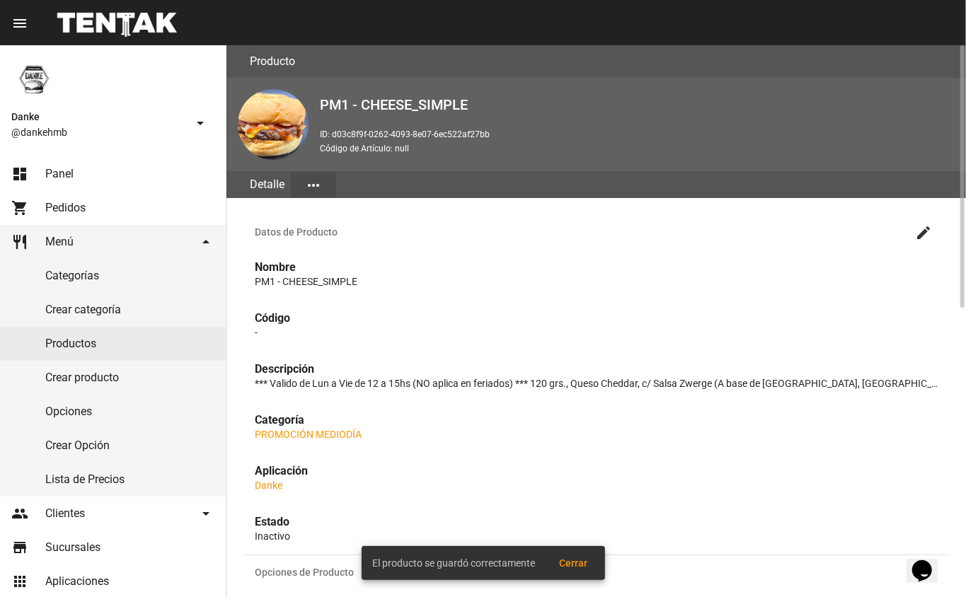
click at [65, 345] on link "Productos" at bounding box center [113, 344] width 226 height 34
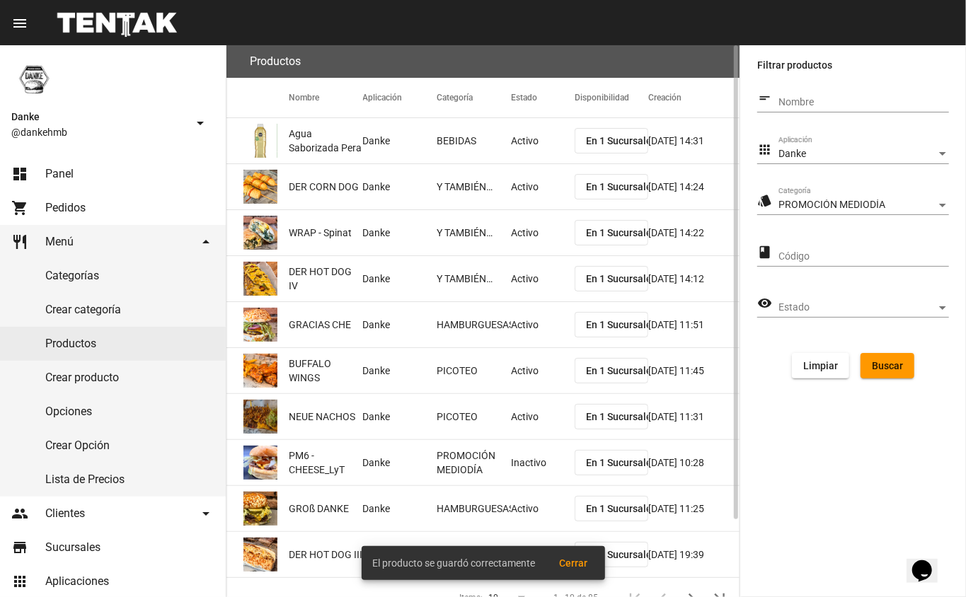
click at [881, 371] on span "Buscar" at bounding box center [887, 365] width 31 height 11
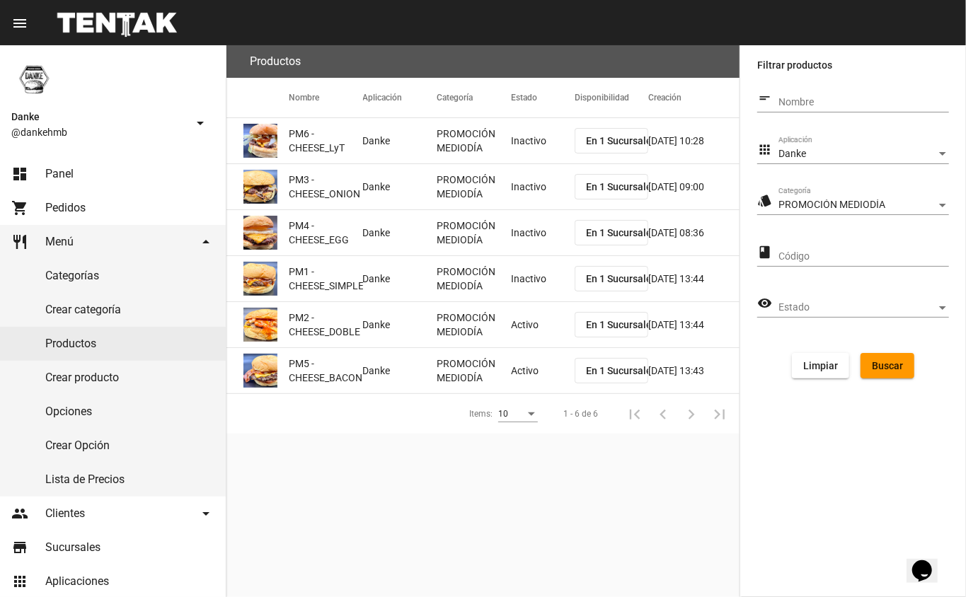
click at [519, 327] on mat-cell "Activo" at bounding box center [543, 324] width 64 height 45
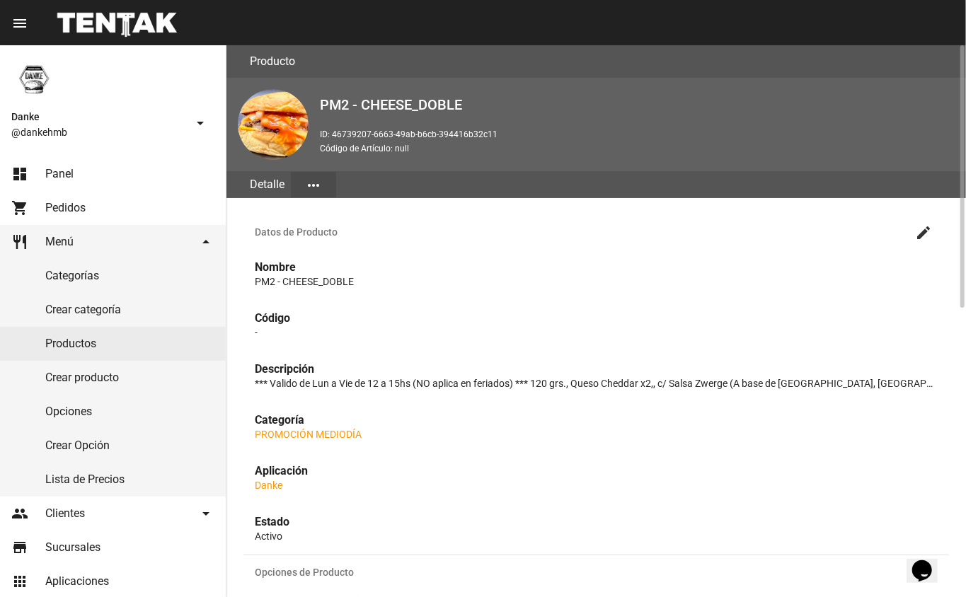
click at [921, 238] on mat-icon "create" at bounding box center [923, 232] width 17 height 17
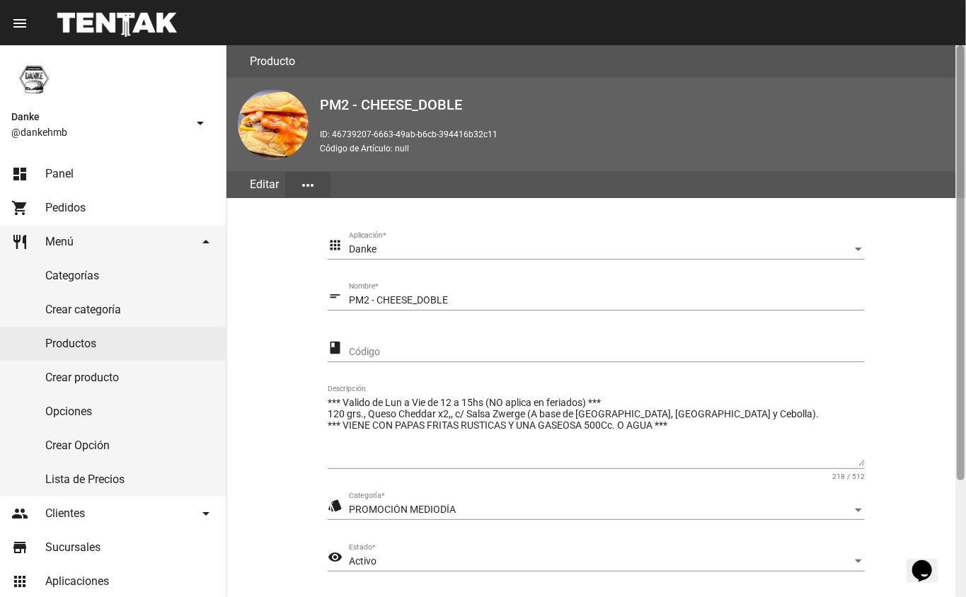
click at [957, 496] on div at bounding box center [960, 321] width 11 height 552
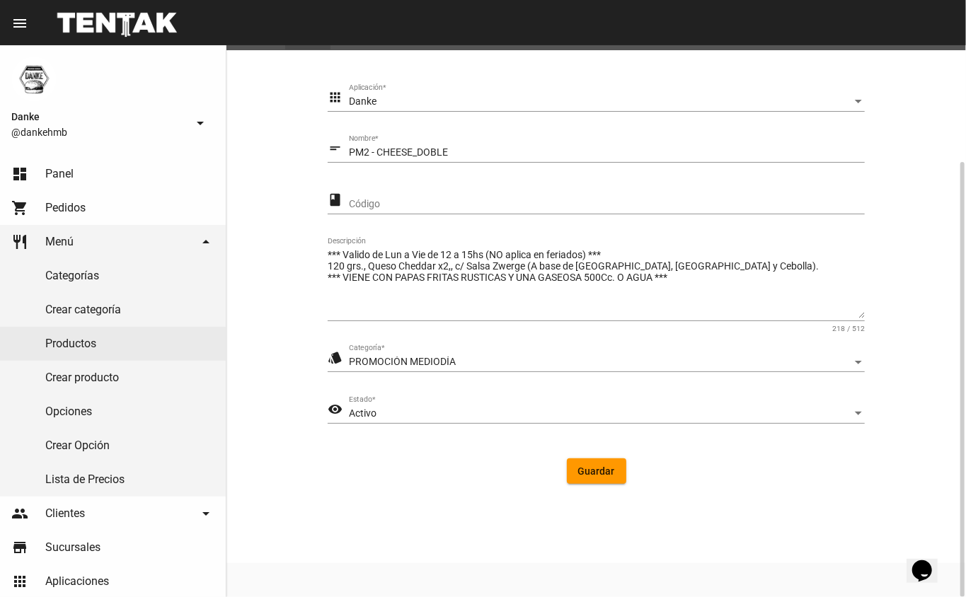
click at [386, 411] on div "Activo" at bounding box center [600, 413] width 503 height 11
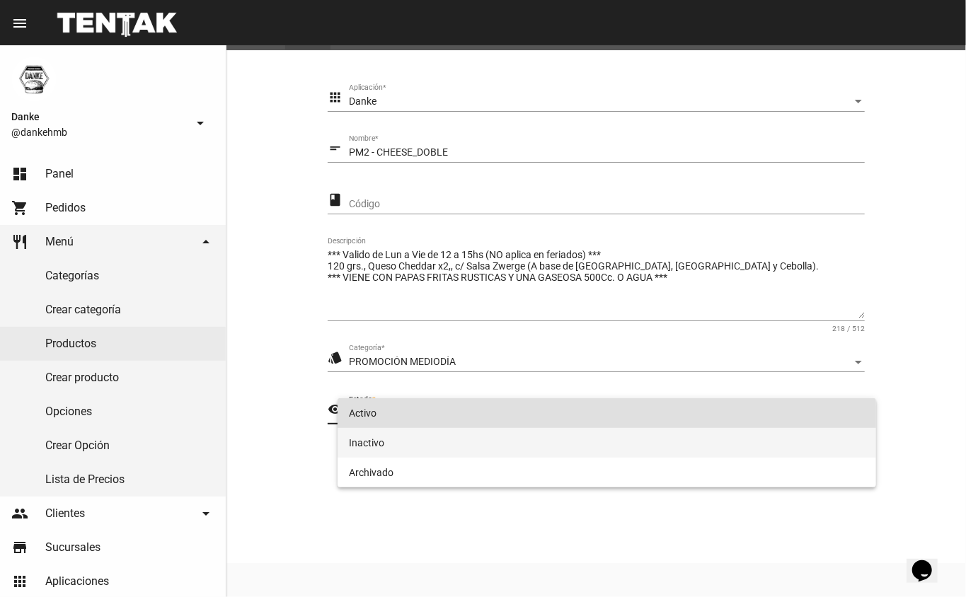
click at [369, 448] on span "Inactivo" at bounding box center [607, 443] width 517 height 30
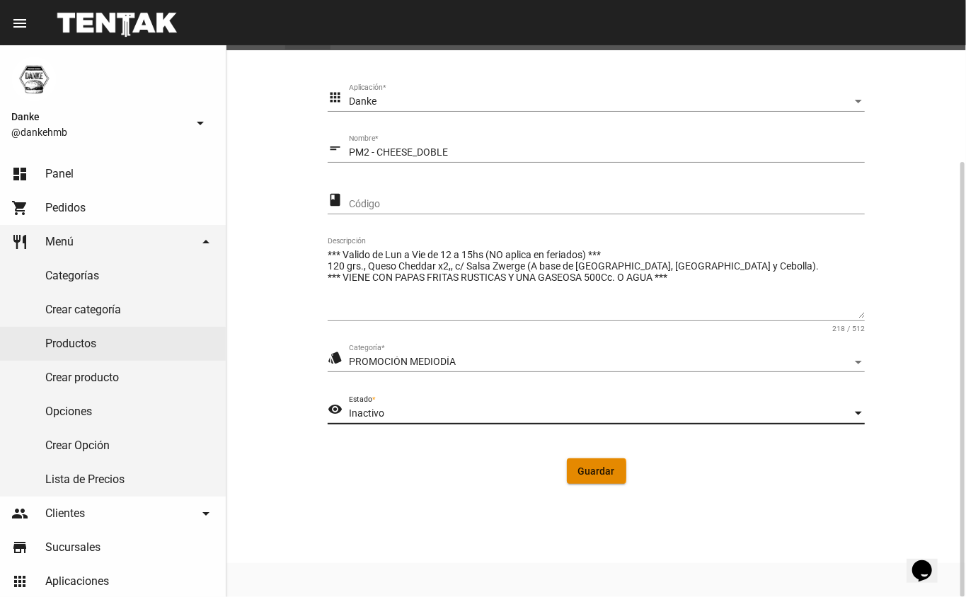
click at [595, 471] on span "Guardar" at bounding box center [596, 471] width 37 height 11
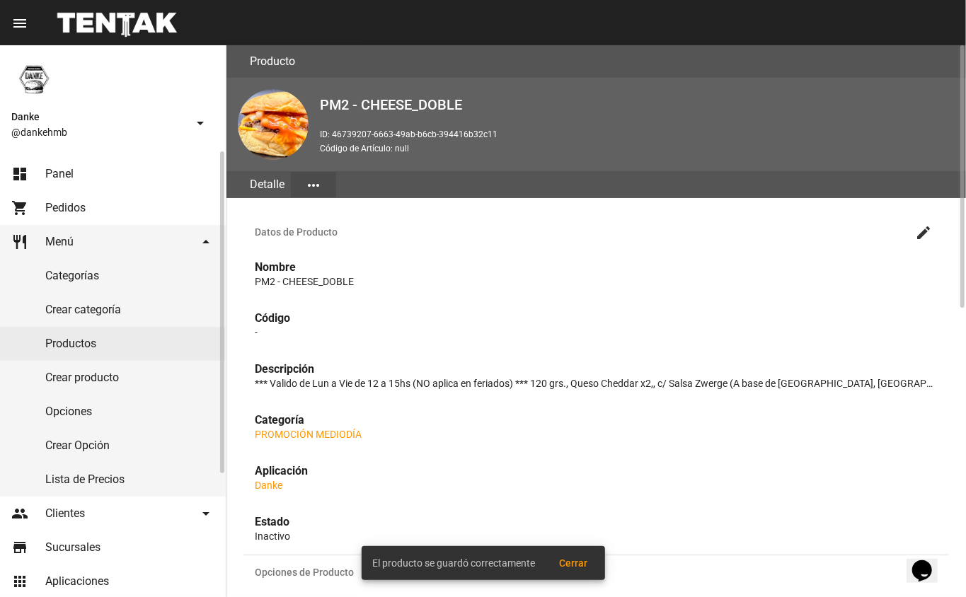
click at [69, 344] on link "Productos" at bounding box center [113, 344] width 226 height 34
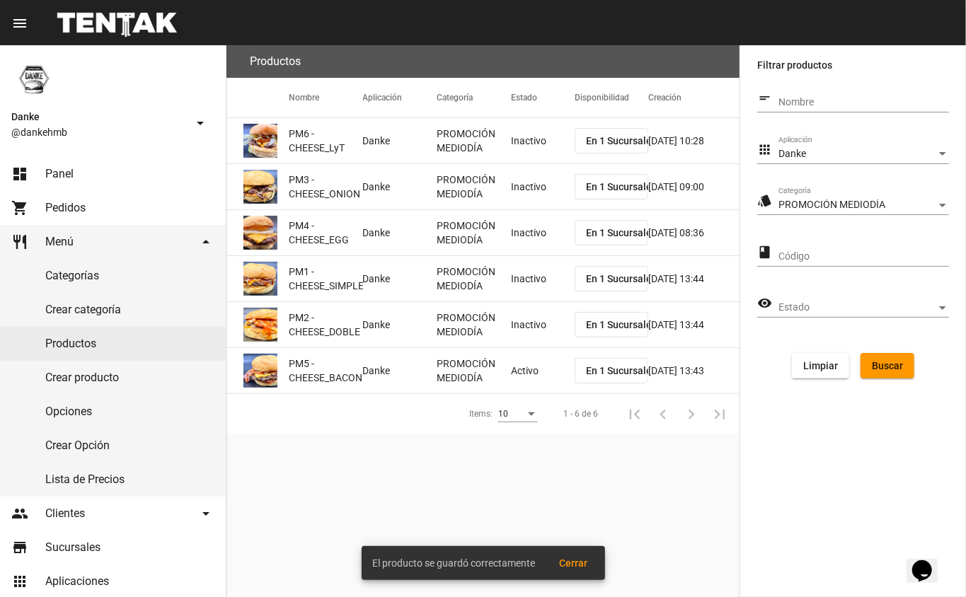
click at [528, 367] on mat-cell "Activo" at bounding box center [543, 370] width 64 height 45
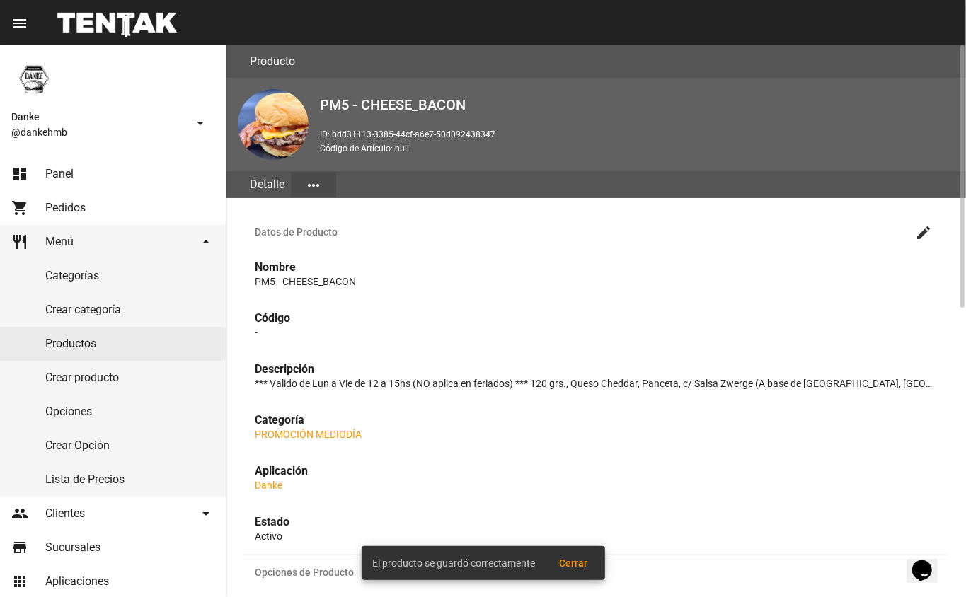
click at [918, 233] on mat-icon "create" at bounding box center [923, 232] width 17 height 17
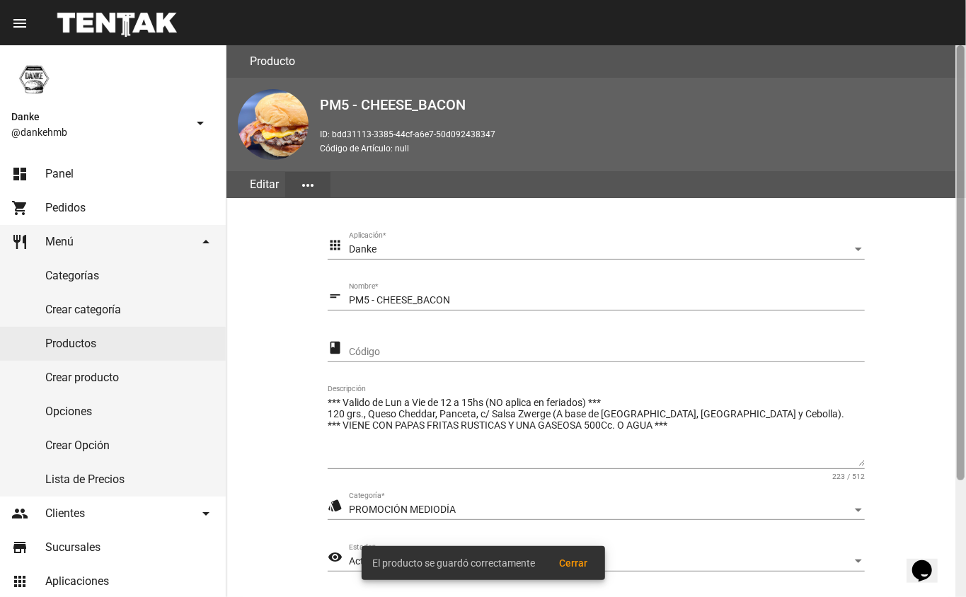
click at [955, 509] on div at bounding box center [960, 321] width 11 height 552
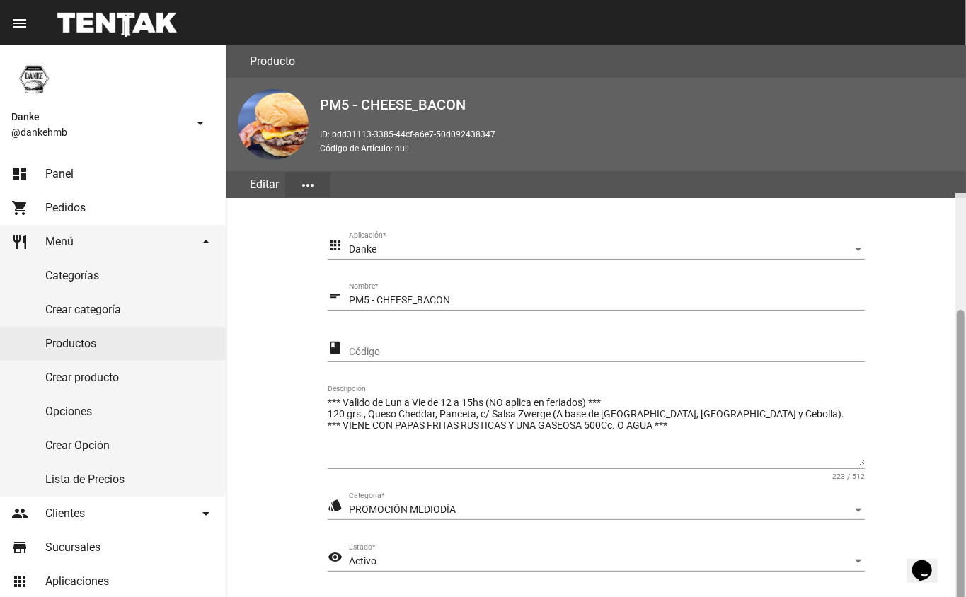
scroll to position [148, 0]
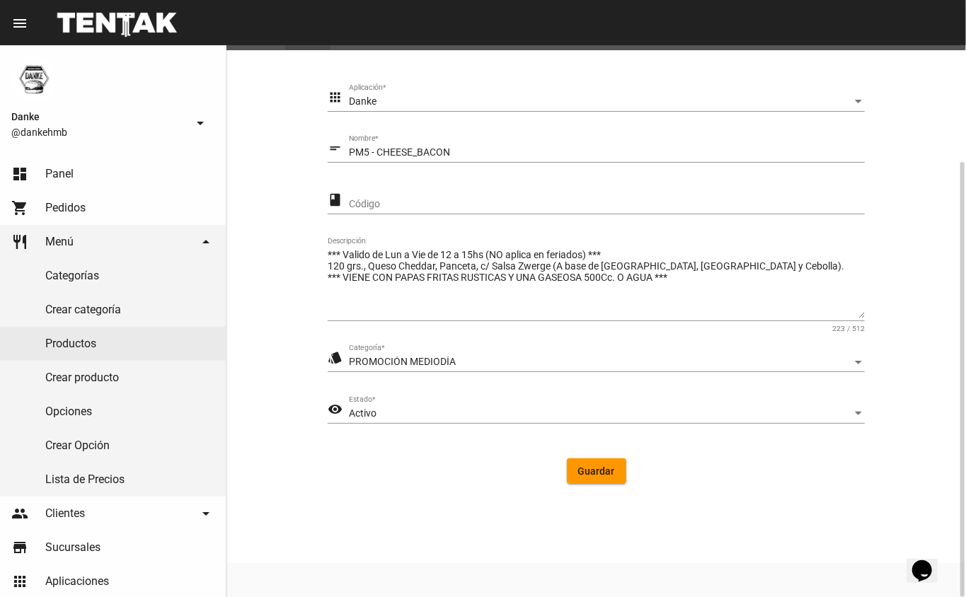
click at [358, 412] on span "Activo" at bounding box center [363, 413] width 28 height 11
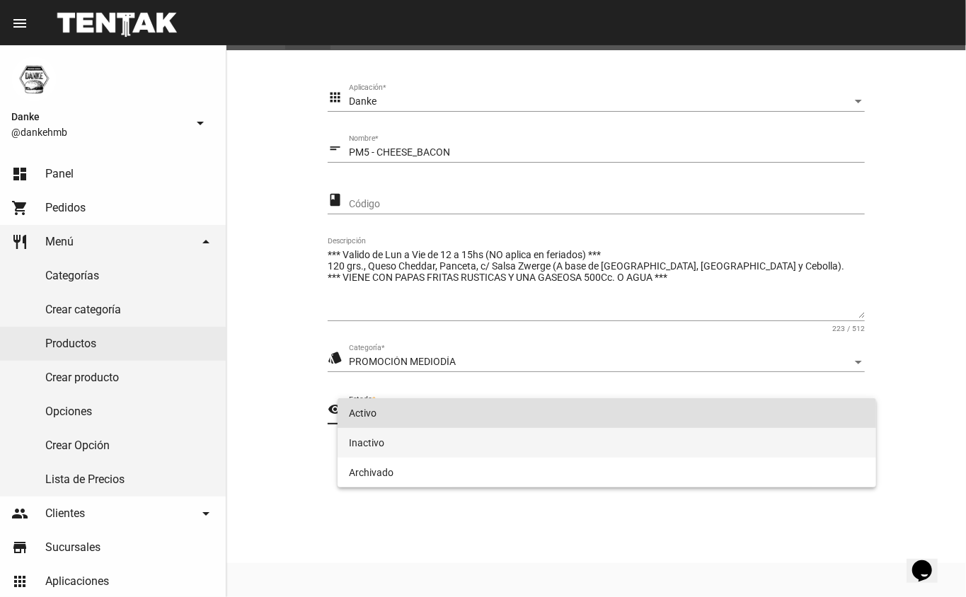
click at [362, 445] on span "Inactivo" at bounding box center [607, 443] width 517 height 30
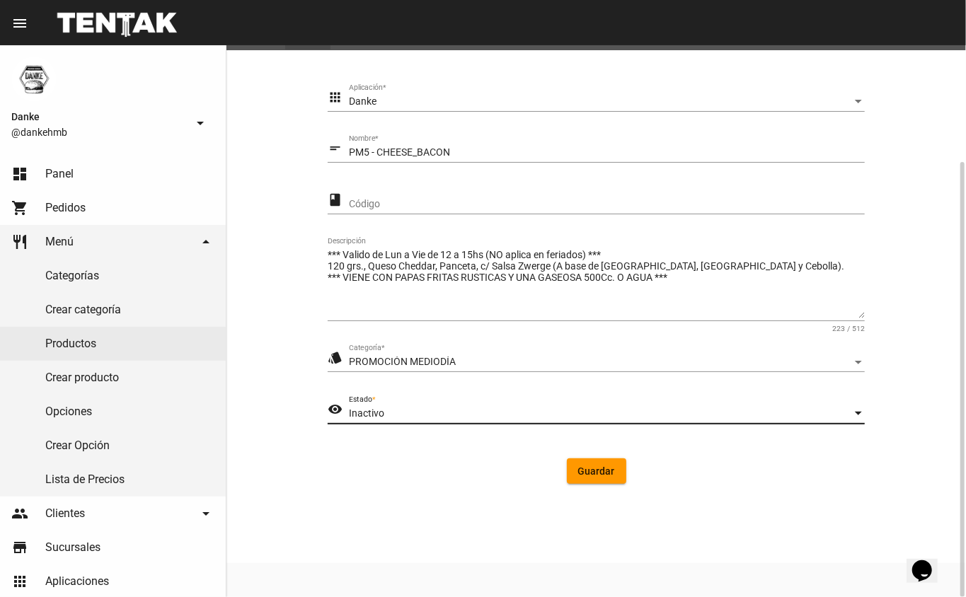
click at [584, 478] on button "Guardar" at bounding box center [596, 471] width 59 height 25
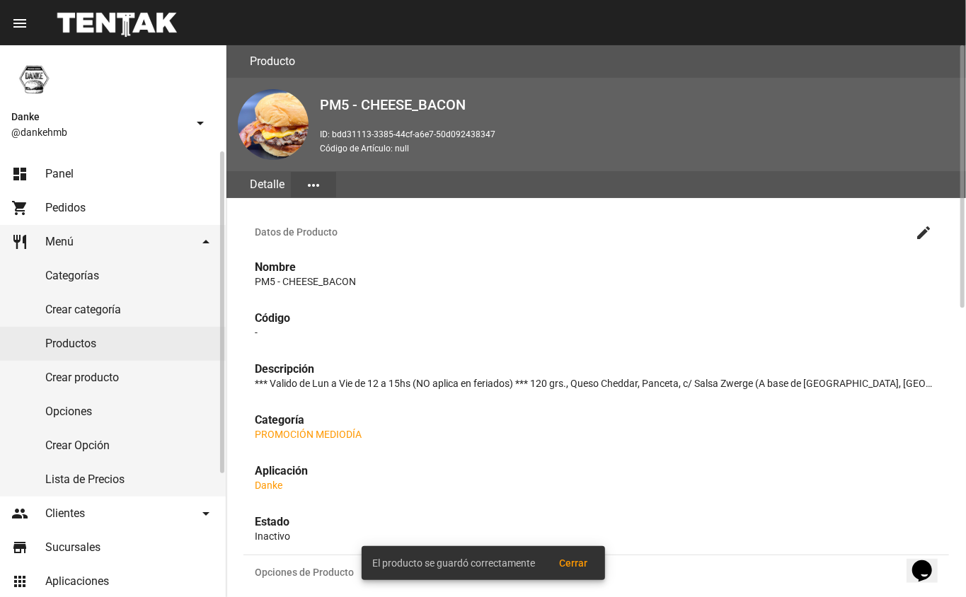
click at [32, 173] on link "dashboard Panel" at bounding box center [113, 174] width 226 height 34
